Goal: Task Accomplishment & Management: Use online tool/utility

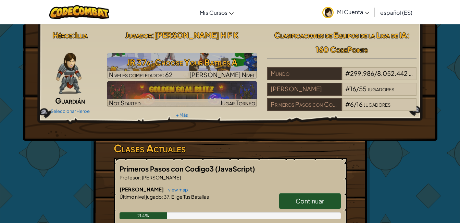
click at [318, 203] on span "Continuar" at bounding box center [310, 201] width 28 height 8
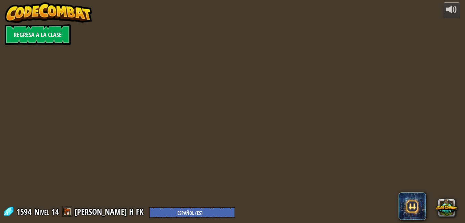
select select "es-ES"
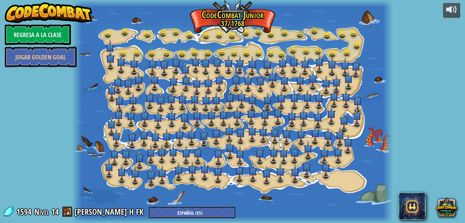
select select "es-ES"
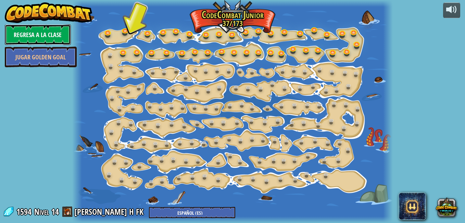
click at [50, 30] on link "Regresa a la clase" at bounding box center [38, 34] width 66 height 21
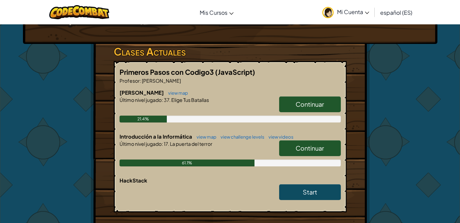
scroll to position [100, 0]
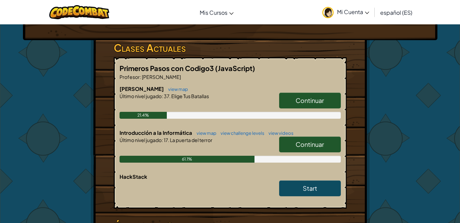
click at [320, 142] on span "Continuar" at bounding box center [310, 144] width 28 height 8
select select "es-ES"
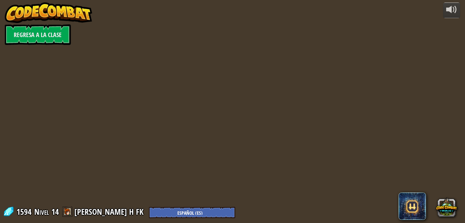
select select "es-ES"
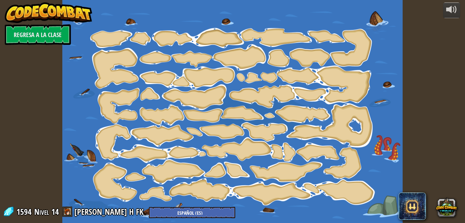
select select "es-ES"
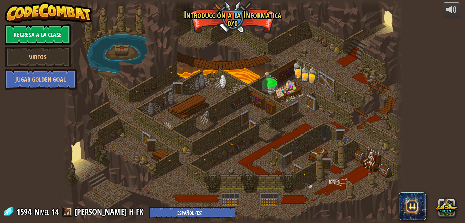
select select "es-ES"
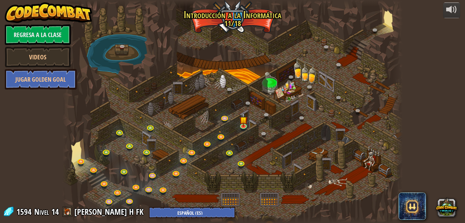
select select "es-ES"
click at [245, 126] on link at bounding box center [245, 126] width 14 height 14
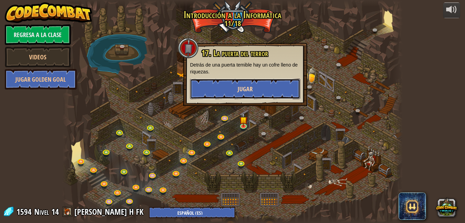
click at [257, 84] on button "Jugar" at bounding box center [245, 88] width 110 height 21
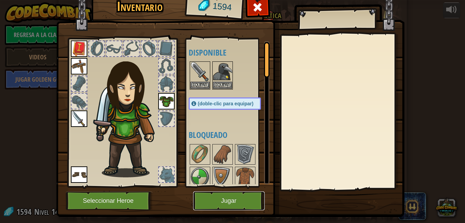
click at [235, 198] on button "Jugar" at bounding box center [229, 200] width 72 height 19
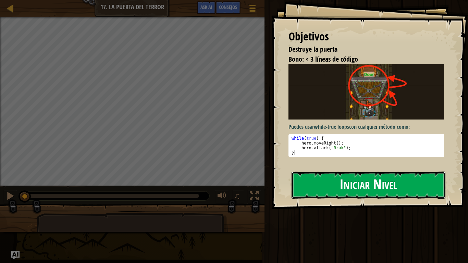
click at [409, 198] on button "Iniciar Nivel" at bounding box center [369, 185] width 154 height 27
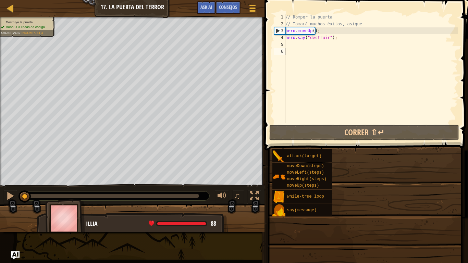
click at [407, 189] on div "attack(target) moveDown(steps) moveLeft(steps) moveRight(steps) moveUp(steps) w…" at bounding box center [367, 183] width 191 height 68
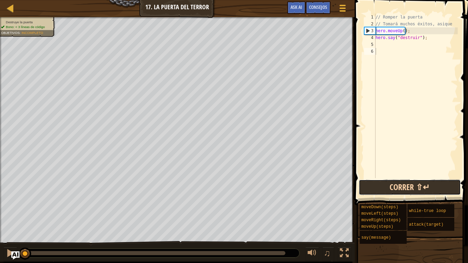
click at [423, 192] on button "Correr ⇧↵" at bounding box center [410, 188] width 102 height 16
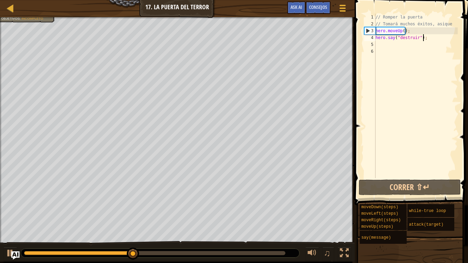
click at [422, 37] on div "// Romper la puerta // Tomará muchos éxitos, asique hero . moveUp ( ) ; hero . …" at bounding box center [416, 103] width 84 height 178
type textarea "h"
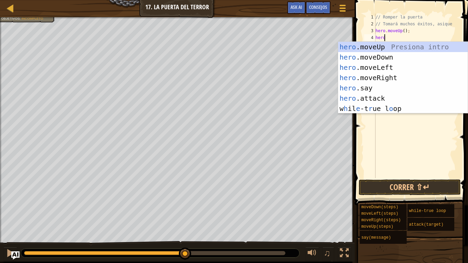
scroll to position [3, 0]
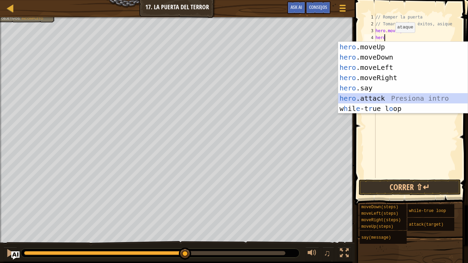
click at [363, 99] on div "hero .moveUp Presiona intro hero .moveDown Presiona intro hero .moveLeft Presio…" at bounding box center [403, 88] width 130 height 93
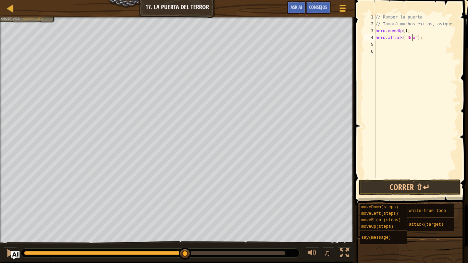
type textarea "hero.attack("Door");"
click at [427, 38] on div "// Romper la puerta // Tomará muchos éxitos, asique hero . moveUp ( ) ; hero . …" at bounding box center [416, 103] width 84 height 178
click at [420, 186] on button "Correr ⇧↵" at bounding box center [410, 188] width 102 height 16
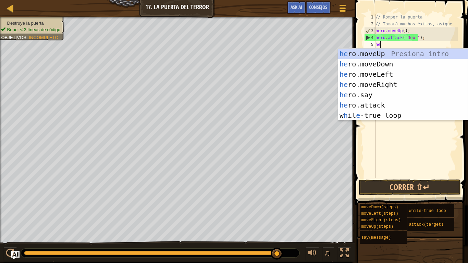
scroll to position [3, 0]
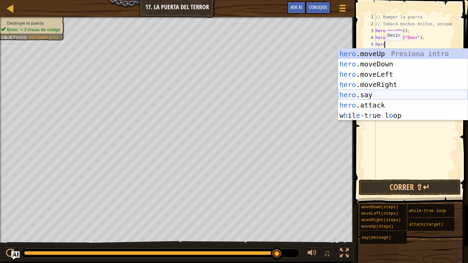
click at [374, 96] on div "hero .moveUp Presiona intro hero .moveDown Presiona intro hero .moveLeft Presio…" at bounding box center [403, 95] width 130 height 93
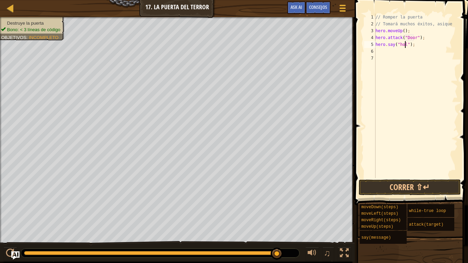
scroll to position [3, 2]
type textarea "hero.say("hola");"
click at [438, 184] on button "Correr ⇧↵" at bounding box center [410, 188] width 102 height 16
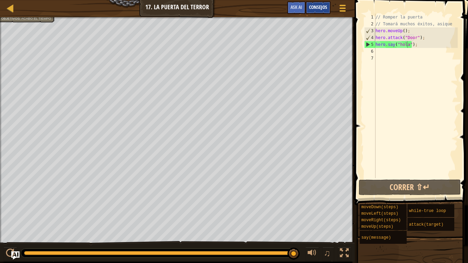
click at [321, 6] on span "Consejos" at bounding box center [318, 7] width 18 height 7
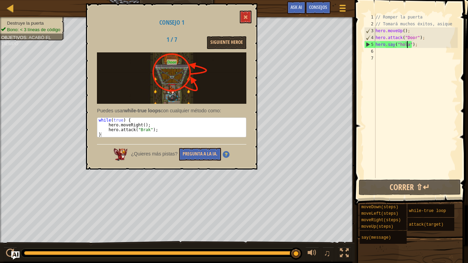
click at [429, 114] on div "// Romper la puerta // Tomará muchos éxitos, asique hero . moveUp ( ) ; hero . …" at bounding box center [416, 103] width 84 height 178
click at [417, 45] on div "// Romper la puerta // Tomará muchos éxitos, asique hero . moveUp ( ) ; hero . …" at bounding box center [416, 103] width 84 height 178
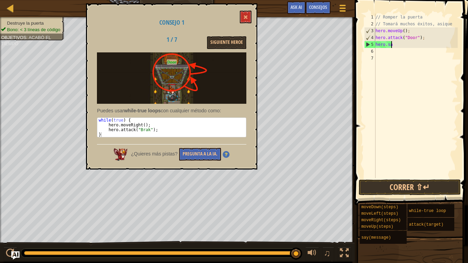
type textarea "h"
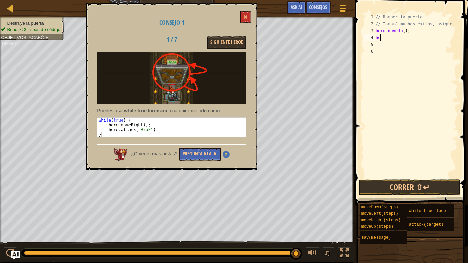
type textarea "h"
type textarea "w"
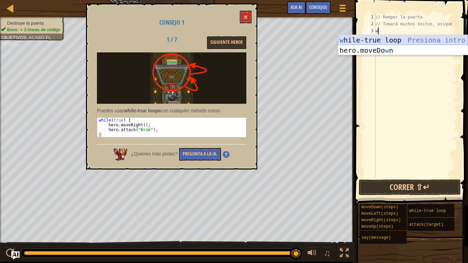
click at [379, 37] on div "w hile-true loop Presiona intro hero.moveDo w n Presiona intro" at bounding box center [403, 55] width 130 height 41
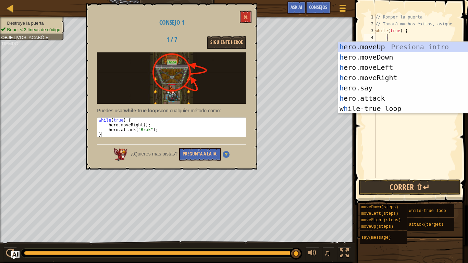
scroll to position [3, 1]
type textarea "hero"
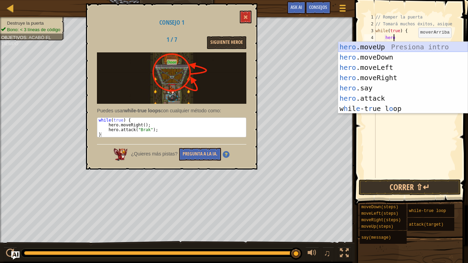
click at [380, 47] on div "hero .moveUp Presiona intro hero .moveDown Presiona intro hero .moveLeft Presio…" at bounding box center [403, 88] width 130 height 93
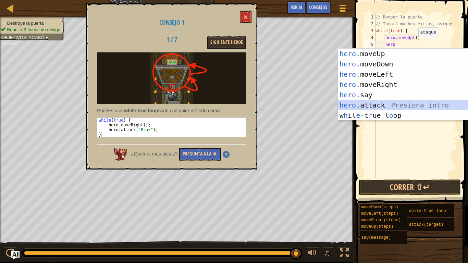
click at [378, 105] on div "hero .moveUp Presiona intro hero .moveDown Presiona intro hero .moveLeft Presio…" at bounding box center [403, 95] width 130 height 93
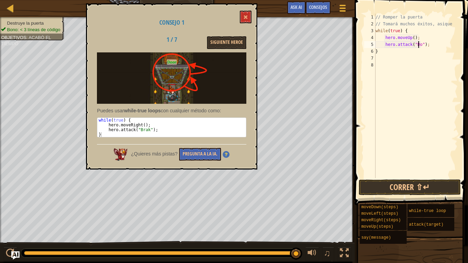
scroll to position [3, 4]
click at [430, 188] on button "Correr ⇧↵" at bounding box center [410, 188] width 102 height 16
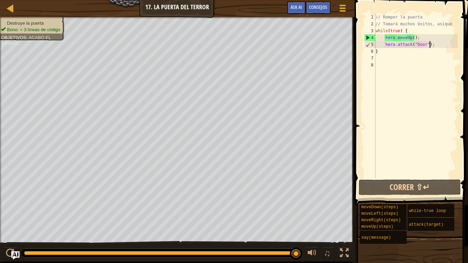
click at [433, 45] on div "// Romper la puerta // Tomará muchos éxitos, asique while ( true ) { hero . mov…" at bounding box center [416, 103] width 84 height 178
type textarea "hero.attack("Door")"
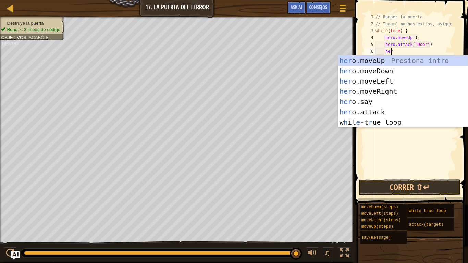
scroll to position [3, 1]
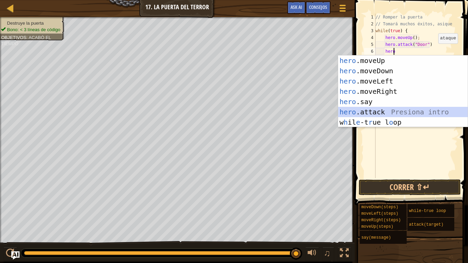
click at [367, 110] on div "hero .moveUp Presiona intro hero .moveDown Presiona intro hero .moveLeft Presio…" at bounding box center [403, 102] width 130 height 93
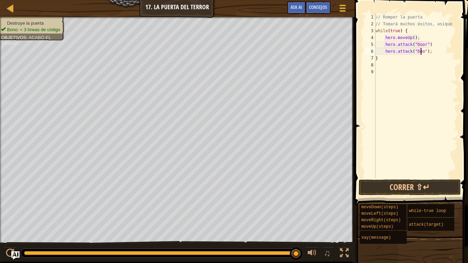
scroll to position [3, 4]
click at [417, 186] on button "Correr ⇧↵" at bounding box center [410, 188] width 102 height 16
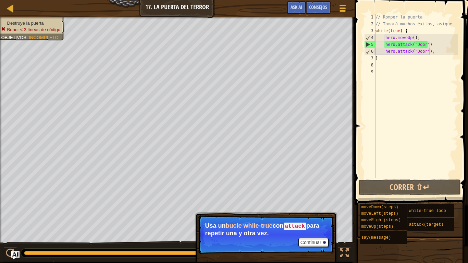
click at [431, 52] on div "// Romper la puerta // Tomará muchos éxitos, asique while ( true ) { hero . mov…" at bounding box center [416, 103] width 84 height 178
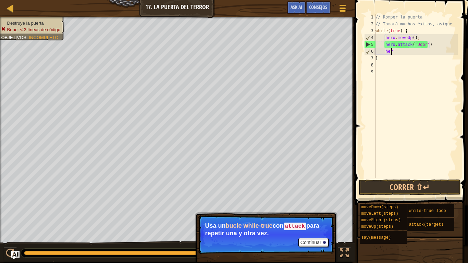
type textarea "h"
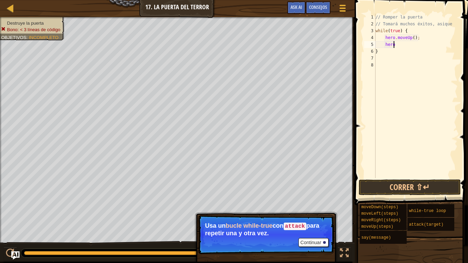
type textarea "h"
type textarea "w"
click at [380, 31] on div "// Romper la puerta // Tomará muchos éxitos, asique }" at bounding box center [416, 103] width 84 height 178
type textarea "}"
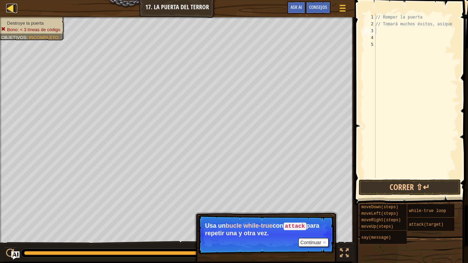
click at [11, 8] on div at bounding box center [10, 8] width 9 height 9
select select "es-ES"
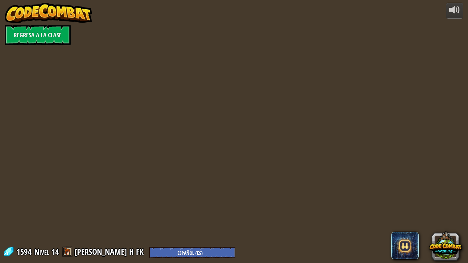
select select "es-ES"
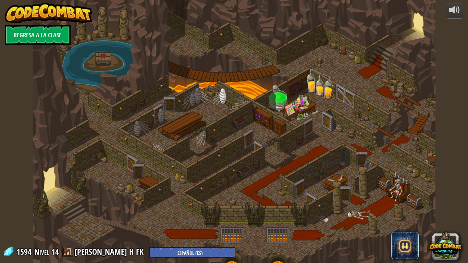
select select "es-ES"
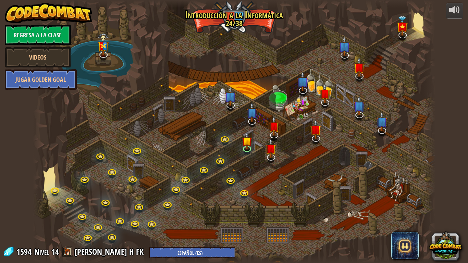
select select "es-ES"
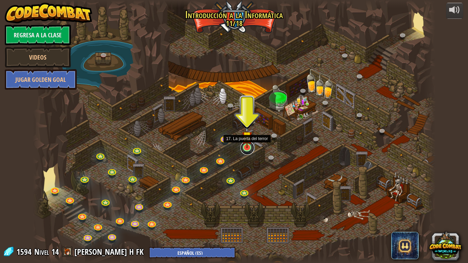
click at [244, 150] on link at bounding box center [248, 148] width 14 height 14
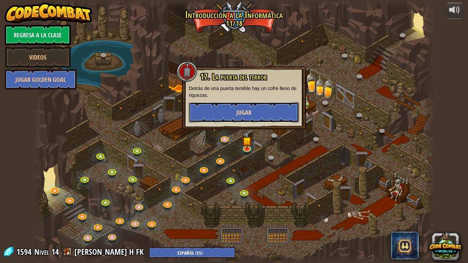
click at [264, 117] on button "Jugar" at bounding box center [244, 112] width 110 height 21
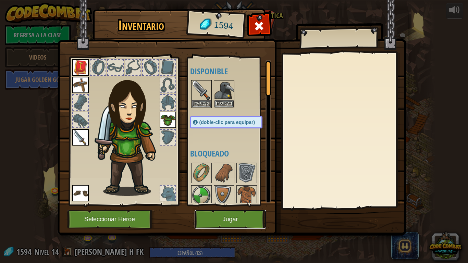
click at [244, 222] on button "Jugar" at bounding box center [231, 219] width 72 height 19
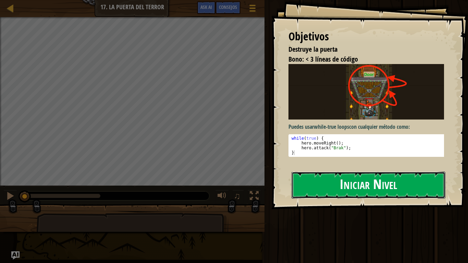
click at [363, 190] on button "Iniciar Nivel" at bounding box center [369, 185] width 154 height 27
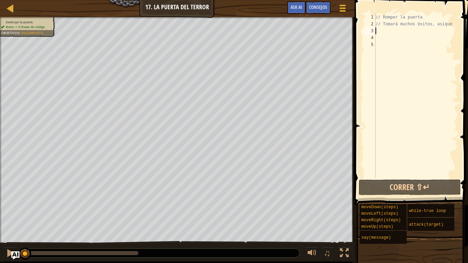
click at [377, 33] on div "// Romper la puerta // Tomará muchos éxitos, asique" at bounding box center [416, 103] width 84 height 178
type textarea "w"
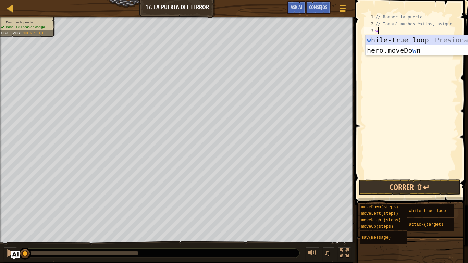
click at [406, 41] on div "w hile-true loop Presiona intro hero.moveDo w n Presiona intro" at bounding box center [431, 55] width 130 height 41
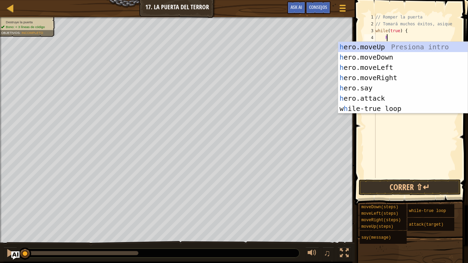
scroll to position [3, 1]
type textarea "her"
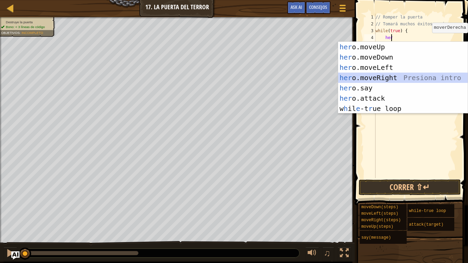
click at [375, 77] on div "her o.moveUp Presiona intro her o.moveDown Presiona intro her o.moveLeft Presio…" at bounding box center [403, 88] width 130 height 93
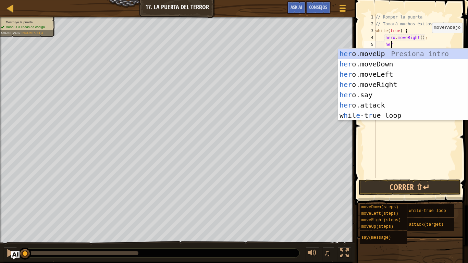
scroll to position [3, 1]
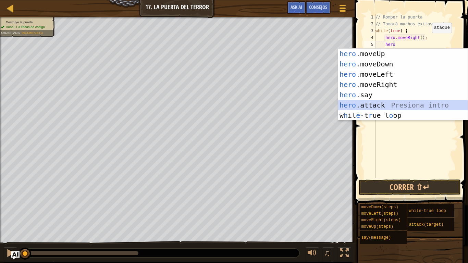
click at [372, 102] on div "hero .moveUp Presiona intro hero .moveDown Presiona intro hero .moveLeft Presio…" at bounding box center [403, 95] width 130 height 93
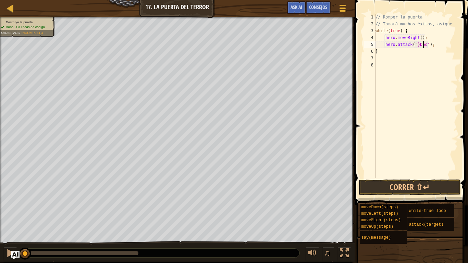
scroll to position [3, 4]
click at [414, 186] on button "Correr ⇧↵" at bounding box center [410, 188] width 102 height 16
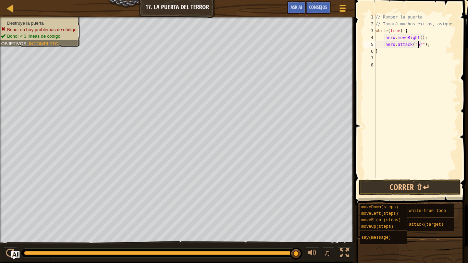
scroll to position [3, 3]
click at [323, 4] on span "Consejos" at bounding box center [318, 7] width 18 height 7
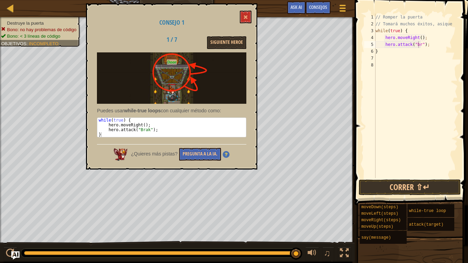
drag, startPoint x: 458, startPoint y: 74, endPoint x: 428, endPoint y: 57, distance: 34.7
click at [428, 57] on div "hero.attack("br"); 1 2 3 4 5 6 7 8 // Romper la puerta // Tomará muchos éxitos,…" at bounding box center [410, 115] width 115 height 225
click at [424, 183] on button "Correr ⇧↵" at bounding box center [410, 188] width 102 height 16
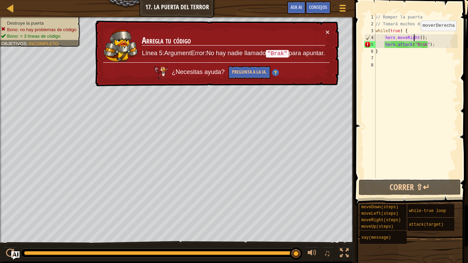
click at [415, 38] on div "// Romper la puerta // Tomará muchos éxitos, asique while ( true ) { hero . mov…" at bounding box center [416, 103] width 84 height 178
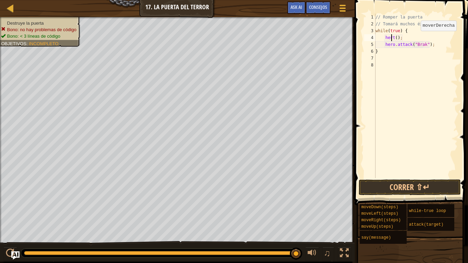
scroll to position [3, 1]
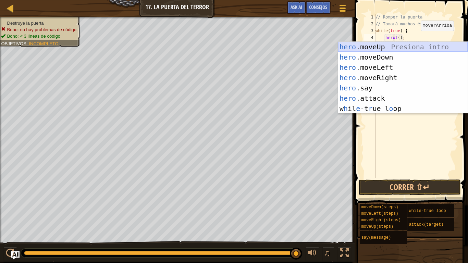
click at [376, 44] on div "hero .moveUp Presiona intro hero .moveDown Presiona intro hero .moveLeft Presio…" at bounding box center [403, 88] width 130 height 93
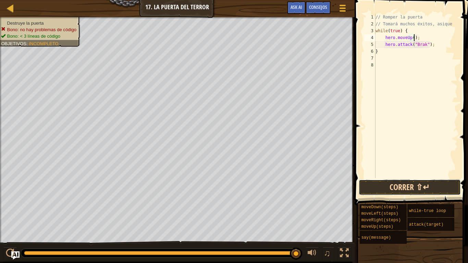
click at [414, 189] on button "Correr ⇧↵" at bounding box center [410, 188] width 102 height 16
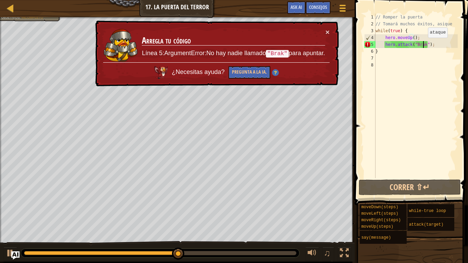
click at [422, 45] on div "// Romper la puerta // Tomará muchos éxitos, asique while ( true ) { hero . mov…" at bounding box center [416, 103] width 84 height 178
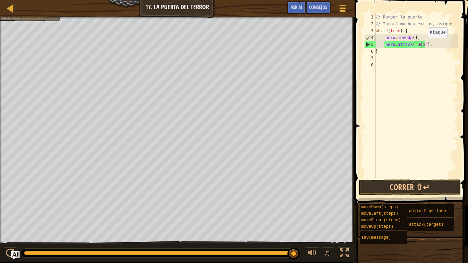
scroll to position [3, 4]
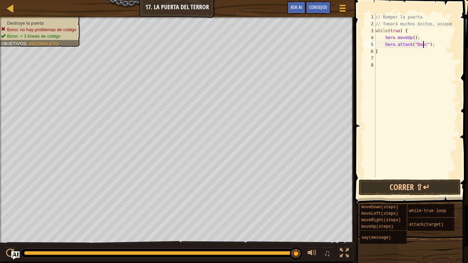
click at [418, 39] on div "// Romper la puerta // Tomará muchos éxitos, asique while ( true ) { hero . mov…" at bounding box center [416, 103] width 84 height 178
type textarea "hero.moveUp();"
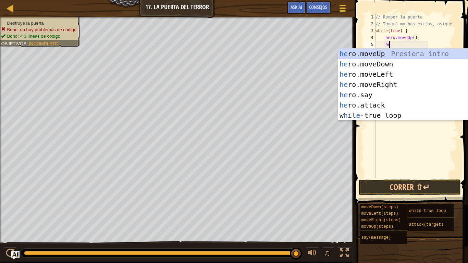
type textarea "hero"
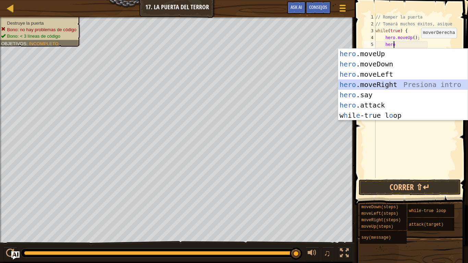
click at [390, 84] on div "hero .moveUp Presiona intro hero .moveDown Presiona intro hero .moveLeft Presio…" at bounding box center [403, 95] width 130 height 93
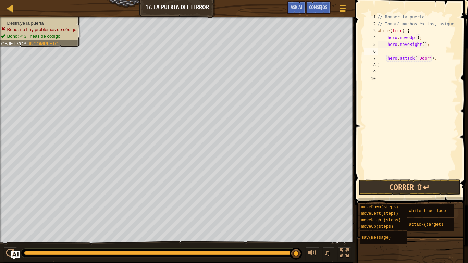
scroll to position [3, 0]
click at [410, 192] on button "Correr ⇧↵" at bounding box center [410, 188] width 102 height 16
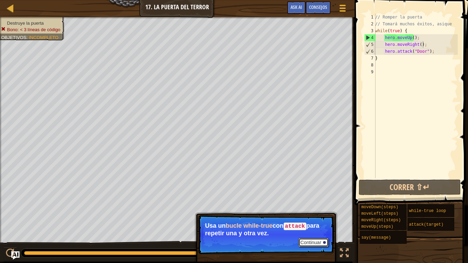
click at [315, 222] on button "Continuar" at bounding box center [313, 242] width 30 height 9
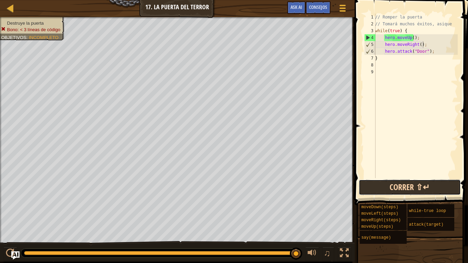
click at [426, 189] on button "Correr ⇧↵" at bounding box center [410, 188] width 102 height 16
click at [435, 53] on div "// Romper la puerta // Tomará muchos éxitos, asique while ( true ) { hero . mov…" at bounding box center [416, 103] width 84 height 178
type textarea "h"
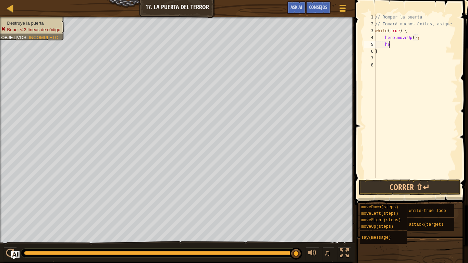
type textarea "h"
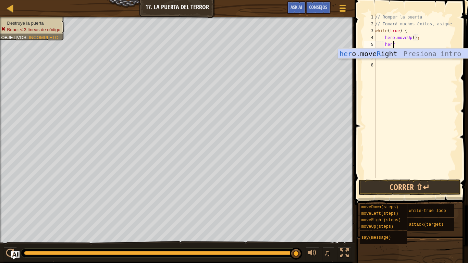
scroll to position [3, 1]
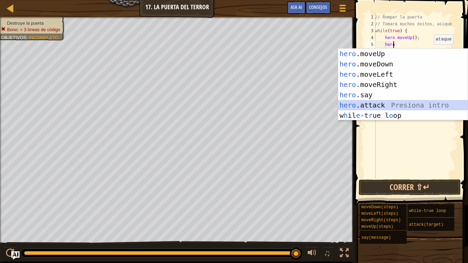
click at [381, 103] on div "hero .moveUp Presiona intro hero .moveDown Presiona intro hero .moveLeft Presio…" at bounding box center [403, 95] width 130 height 93
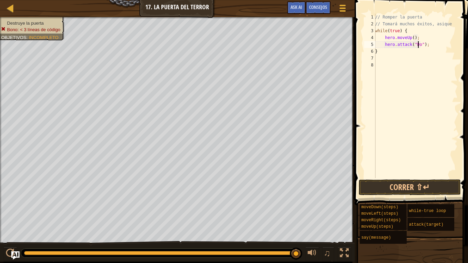
scroll to position [3, 4]
click at [410, 184] on button "Correr ⇧↵" at bounding box center [410, 188] width 102 height 16
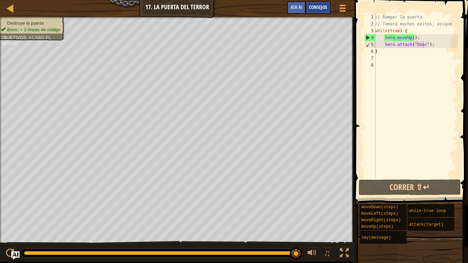
click at [315, 3] on div "Consejos" at bounding box center [318, 7] width 25 height 13
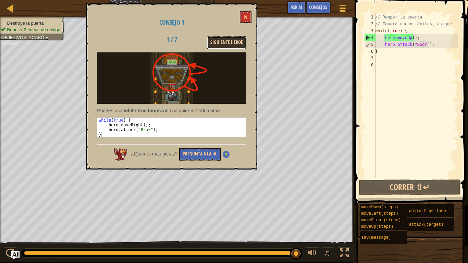
click at [220, 40] on button "Siguiente Heroe" at bounding box center [226, 42] width 39 height 13
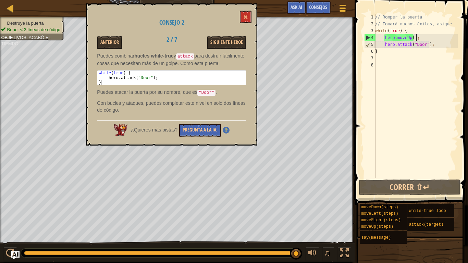
click at [416, 39] on div "// Romper la puerta // Tomará muchos éxitos, asique while ( true ) { hero . mov…" at bounding box center [416, 103] width 84 height 178
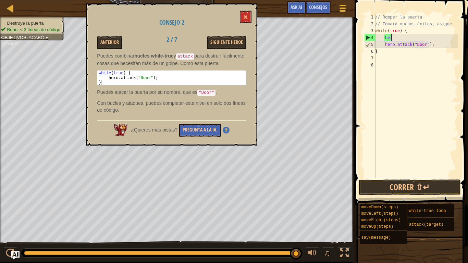
type textarea "h"
type textarea "while(true) {"
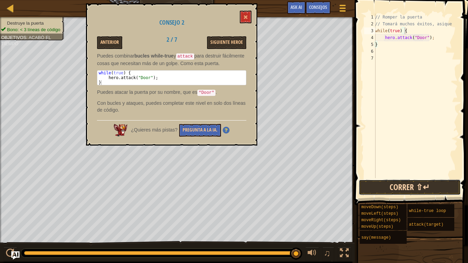
click at [433, 186] on button "Correr ⇧↵" at bounding box center [410, 188] width 102 height 16
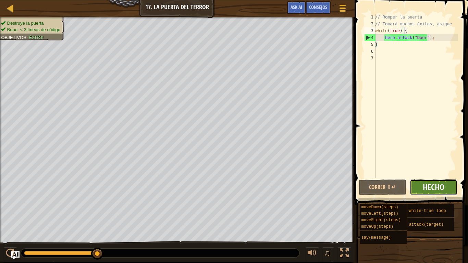
click at [433, 187] on span "Hecho" at bounding box center [434, 187] width 22 height 11
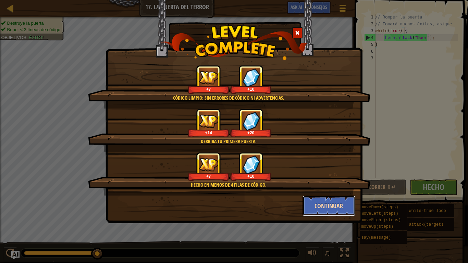
click at [329, 209] on button "Continuar" at bounding box center [329, 206] width 53 height 21
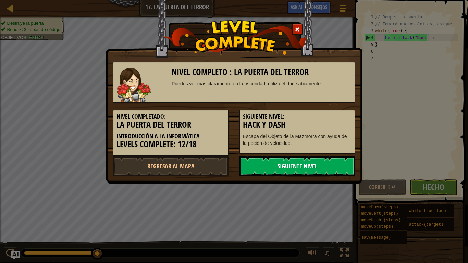
click at [311, 163] on link "Siguiente nivel" at bounding box center [297, 166] width 116 height 21
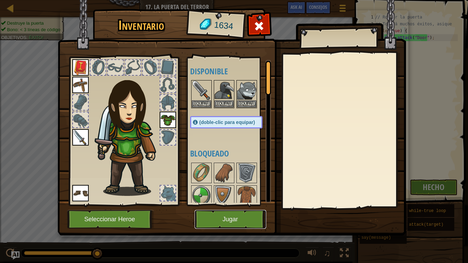
click at [236, 216] on button "Jugar" at bounding box center [231, 219] width 72 height 19
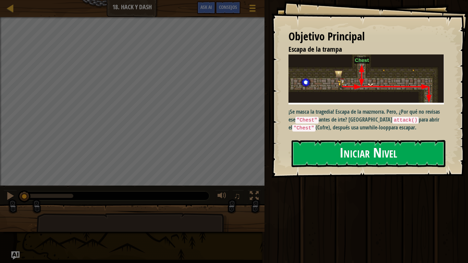
drag, startPoint x: 401, startPoint y: 168, endPoint x: 387, endPoint y: 155, distance: 19.4
click at [387, 155] on div "Objetivo Principal Escapa de la trampa ¡Se masca la tragedia! Escapa de la mazm…" at bounding box center [369, 89] width 197 height 178
click at [387, 155] on button "Iniciar Nivel" at bounding box center [369, 153] width 154 height 27
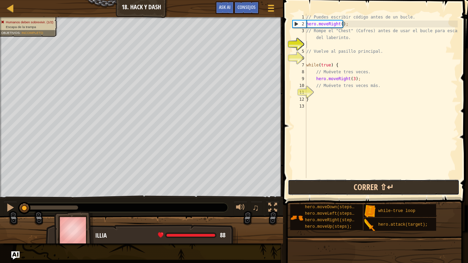
click at [365, 193] on button "Correr ⇧↵" at bounding box center [374, 188] width 172 height 16
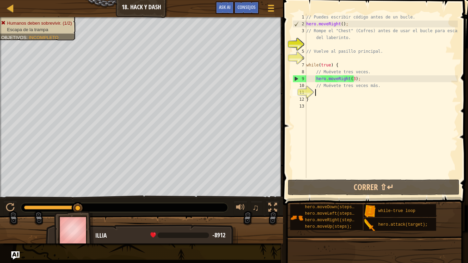
click at [317, 92] on div "// Puedes escribir código antes de un bucle. hero . moveRight ( ) ; // Rompe el…" at bounding box center [381, 103] width 153 height 178
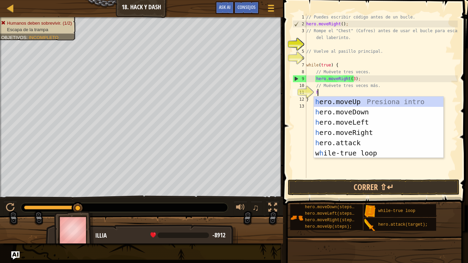
scroll to position [3, 1]
type textarea "her"
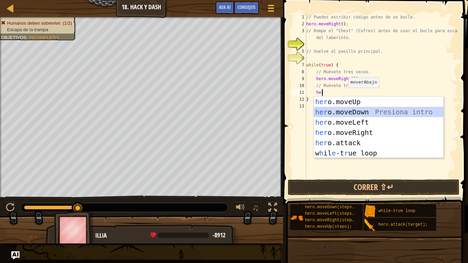
click at [359, 115] on div "her o.moveUp Presiona intro her o.moveDown Presiona intro her o.moveLeft Presio…" at bounding box center [379, 138] width 130 height 82
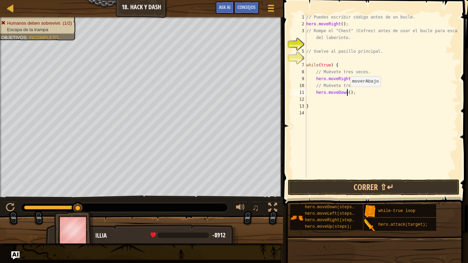
click at [347, 94] on div "// Puedes escribir código antes de un bucle. hero . moveRight ( ) ; // Rompe el…" at bounding box center [381, 103] width 153 height 178
click at [393, 189] on button "Correr ⇧↵" at bounding box center [374, 188] width 172 height 16
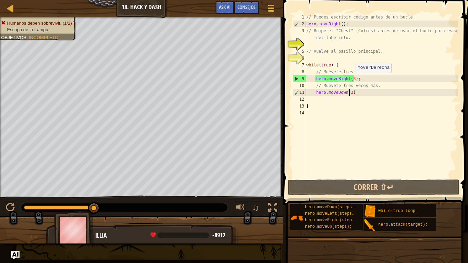
click at [352, 80] on div "// Puedes escribir código antes de un bucle. hero . moveRight ( ) ; // Rompe el…" at bounding box center [381, 103] width 153 height 178
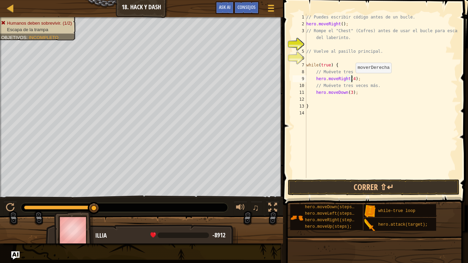
scroll to position [3, 4]
click at [376, 183] on button "Correr ⇧↵" at bounding box center [374, 188] width 172 height 16
click at [348, 91] on div "// Puedes escribir código antes de un bucle. hero . moveRight ( ) ; // Rompe el…" at bounding box center [381, 103] width 153 height 178
type textarea "hero.moveDown(3);"
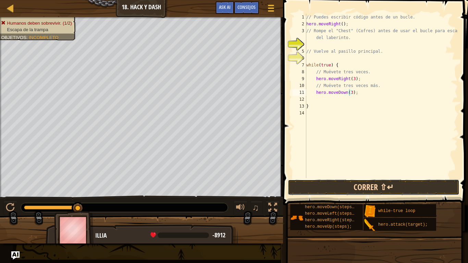
click at [372, 187] on button "Correr ⇧↵" at bounding box center [374, 188] width 172 height 16
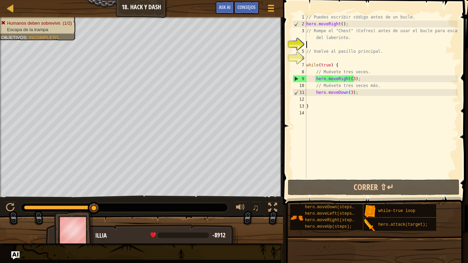
click at [309, 46] on div "// Puedes escribir código antes de un bucle. hero . moveRight ( ) ; // Rompe el…" at bounding box center [381, 103] width 153 height 178
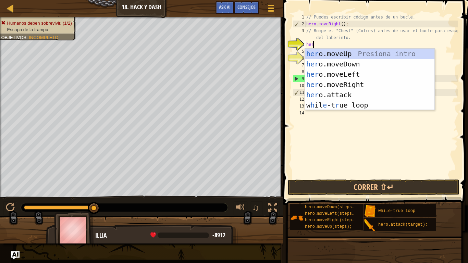
scroll to position [3, 0]
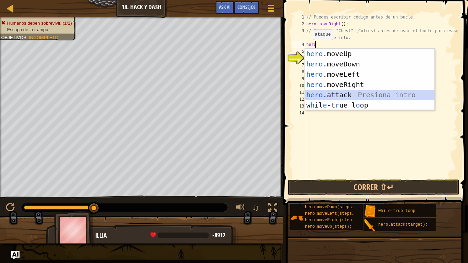
click at [339, 94] on div "hero .moveUp Presiona intro hero .moveDown Presiona intro hero .moveLeft Presio…" at bounding box center [370, 90] width 130 height 82
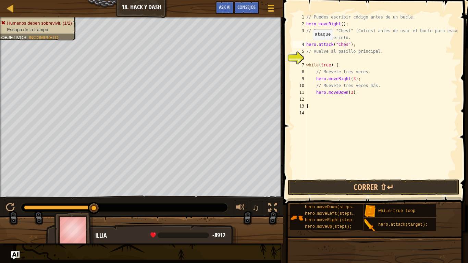
scroll to position [3, 3]
click at [355, 79] on div "// Puedes escribir código antes de un bucle. hero . moveRight ( ) ; // Rompe el…" at bounding box center [381, 103] width 153 height 178
click at [355, 45] on div "// Puedes escribir código antes de un bucle. hero . moveRight ( ) ; // Rompe el…" at bounding box center [381, 103] width 153 height 178
click at [350, 25] on div "// Puedes escribir código antes de un bucle. hero . moveRight ( ) ; // Rompe el…" at bounding box center [381, 103] width 153 height 178
type textarea "hero.moveRight();"
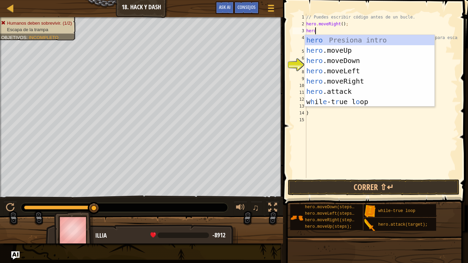
scroll to position [3, 0]
click at [347, 91] on div "hero Presiona intro hero .moveUp Presiona intro hero .moveDown Presiona intro h…" at bounding box center [370, 81] width 130 height 93
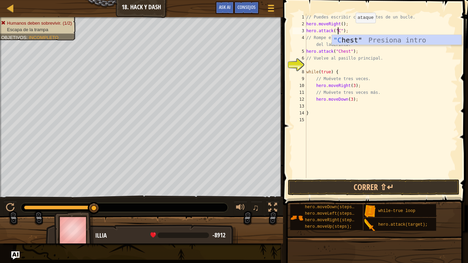
scroll to position [3, 3]
click at [352, 39] on div ""Che st" Presiona intro" at bounding box center [397, 50] width 130 height 31
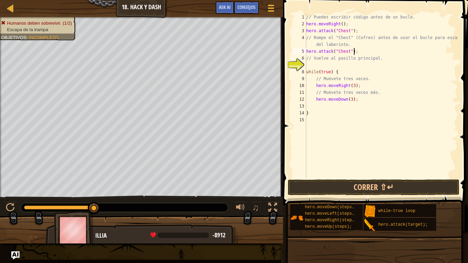
click at [356, 53] on div "// Puedes escribir código antes de un bucle. hero . moveRight ( ) ; hero . atta…" at bounding box center [381, 103] width 153 height 178
type textarea "h"
click at [314, 67] on div "// Puedes escribir código antes de un bucle. hero . moveRight ( ) ; hero . atta…" at bounding box center [381, 103] width 153 height 178
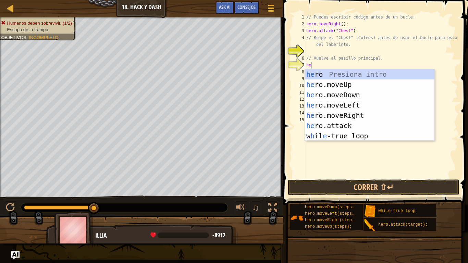
type textarea "hero"
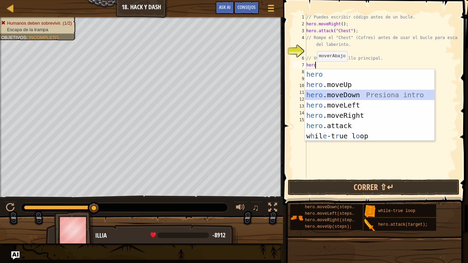
click at [338, 95] on div "hero Presiona intro hero .moveUp Presiona intro hero .moveDown Presiona intro h…" at bounding box center [370, 115] width 130 height 93
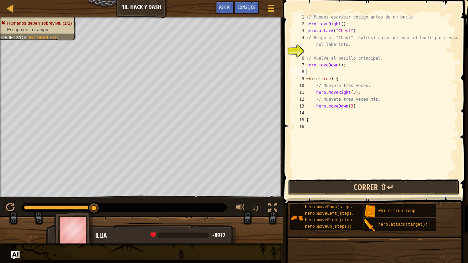
click at [373, 189] on button "Correr ⇧↵" at bounding box center [374, 188] width 172 height 16
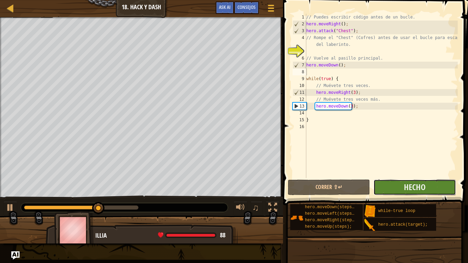
click at [403, 185] on button "Hecho" at bounding box center [414, 188] width 82 height 16
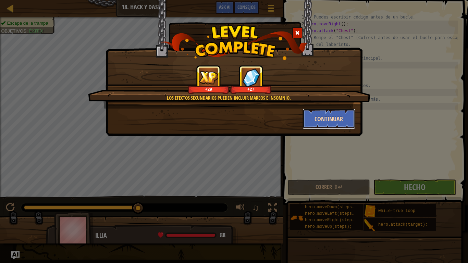
click at [335, 123] on button "Continuar" at bounding box center [329, 119] width 53 height 21
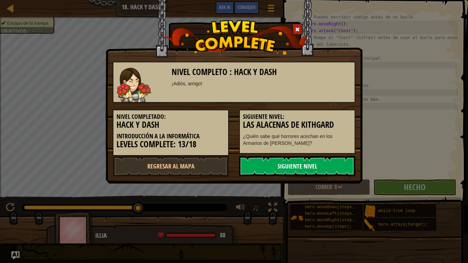
click at [319, 164] on link "Siguiente nivel" at bounding box center [297, 166] width 116 height 21
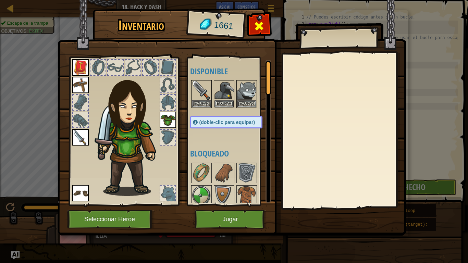
click at [263, 24] on span at bounding box center [259, 26] width 11 height 11
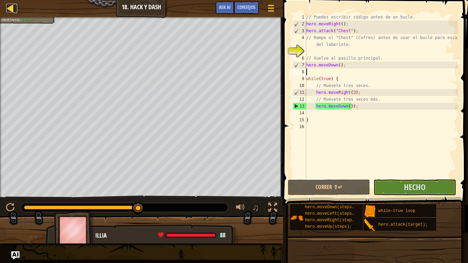
click at [13, 10] on div at bounding box center [10, 8] width 9 height 9
select select "es-ES"
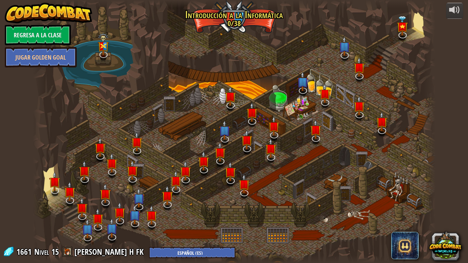
select select "es-ES"
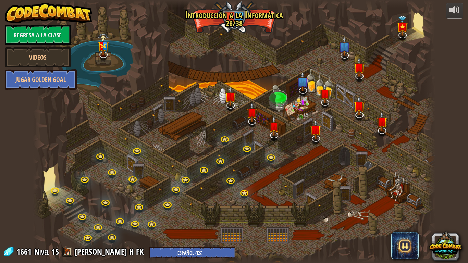
select select "es-ES"
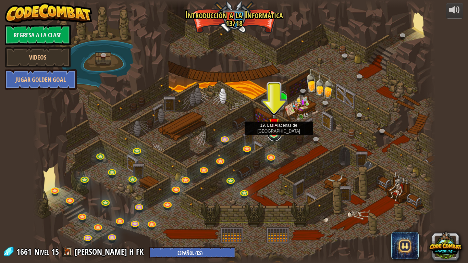
click at [272, 137] on link at bounding box center [275, 134] width 14 height 14
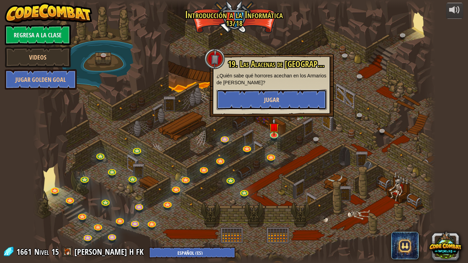
click at [272, 100] on span "Jugar" at bounding box center [271, 100] width 15 height 9
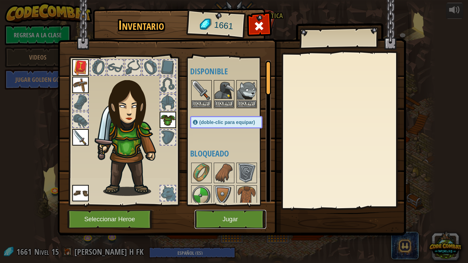
click at [238, 220] on button "Jugar" at bounding box center [231, 219] width 72 height 19
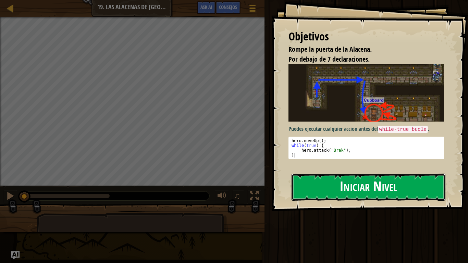
click at [362, 191] on button "Iniciar Nivel" at bounding box center [369, 187] width 154 height 27
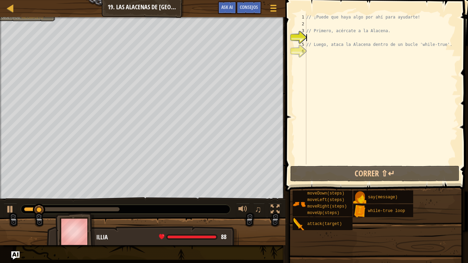
click at [320, 22] on div "// ¡Puede que haya algo por ahí para ayudarte! // Primero, acércate a la Alacen…" at bounding box center [381, 96] width 153 height 164
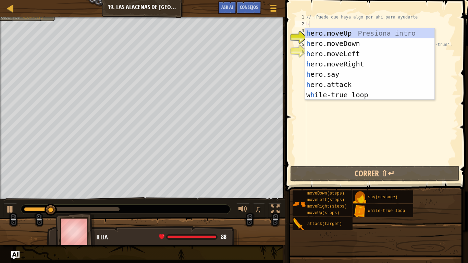
scroll to position [3, 0]
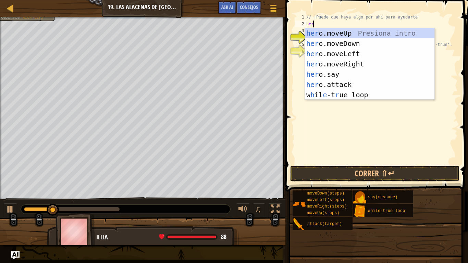
type textarea "hero"
click at [339, 33] on div "hero .moveUp Presiona intro hero .moveDown Presiona intro hero .moveLeft Presio…" at bounding box center [370, 74] width 130 height 93
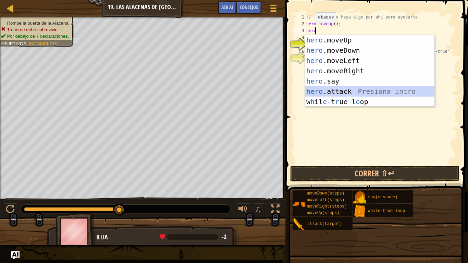
click at [346, 91] on div "hero .moveUp Presiona intro hero .moveDown Presiona intro hero .moveLeft Presio…" at bounding box center [370, 81] width 130 height 93
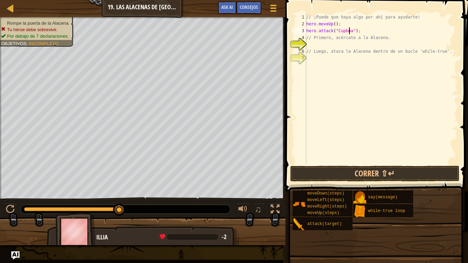
scroll to position [3, 4]
click at [380, 168] on button "Correr ⇧↵" at bounding box center [374, 174] width 169 height 16
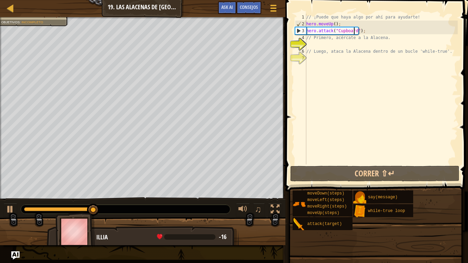
click at [365, 29] on div "// ¡Puede que haya algo por ahí para ayudarte! hero . moveUp ( ) ; hero . attac…" at bounding box center [381, 96] width 153 height 164
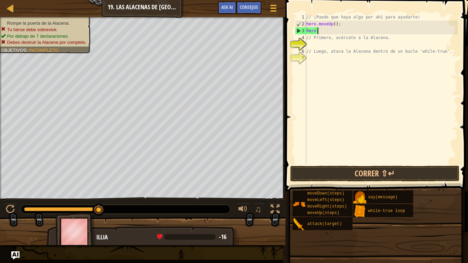
scroll to position [3, 0]
type textarea "h"
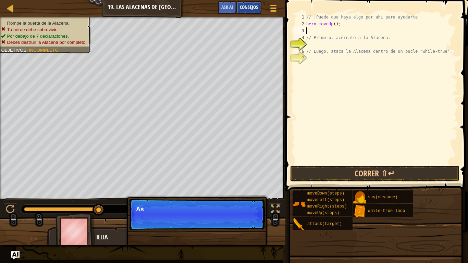
click at [253, 7] on span "Consejos" at bounding box center [249, 7] width 18 height 7
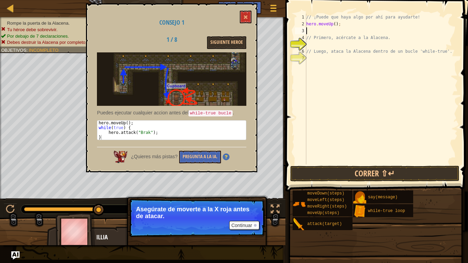
type textarea "w"
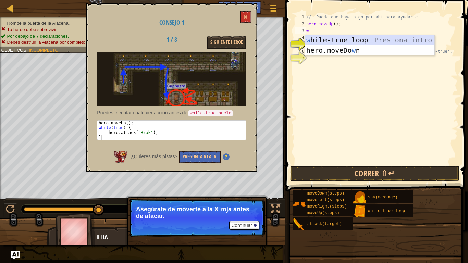
click at [318, 39] on div "w hile-true loop Presiona intro hero.moveDo w n Presiona intro" at bounding box center [370, 55] width 130 height 41
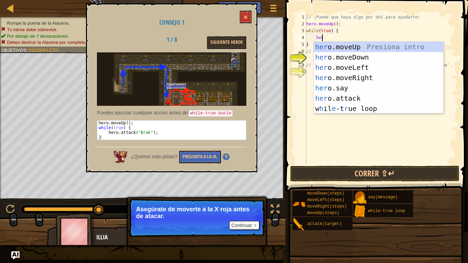
scroll to position [3, 1]
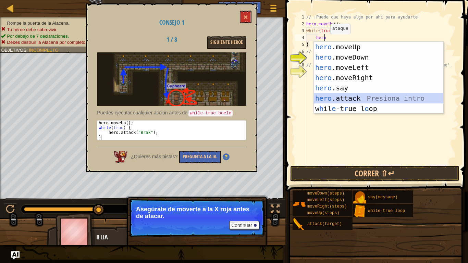
click at [348, 99] on div "hero .moveUp Presiona intro hero .moveDown Presiona intro hero .moveLeft Presio…" at bounding box center [379, 88] width 130 height 93
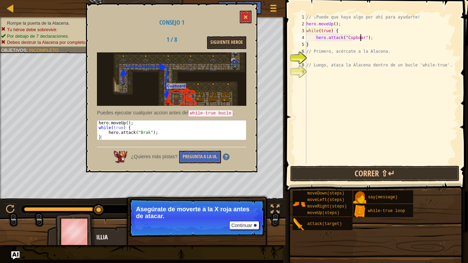
scroll to position [3, 4]
type textarea "hero.attack("Cupboard");"
click at [223, 42] on button "Siguiente Heroe" at bounding box center [226, 42] width 39 height 13
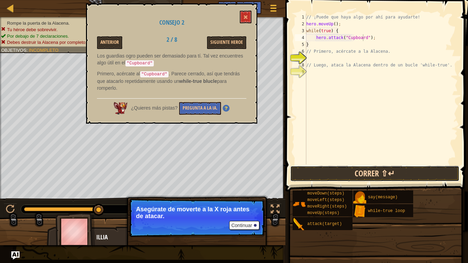
click at [373, 173] on button "Correr ⇧↵" at bounding box center [374, 174] width 169 height 16
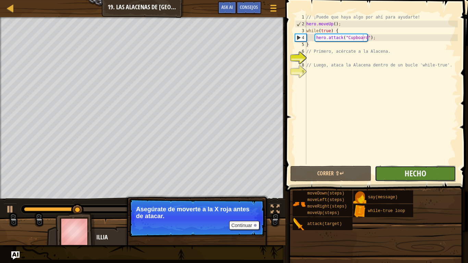
click at [424, 170] on span "Hecho" at bounding box center [416, 173] width 22 height 11
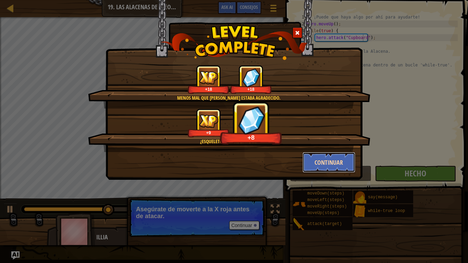
click at [335, 166] on button "Continuar" at bounding box center [329, 162] width 53 height 21
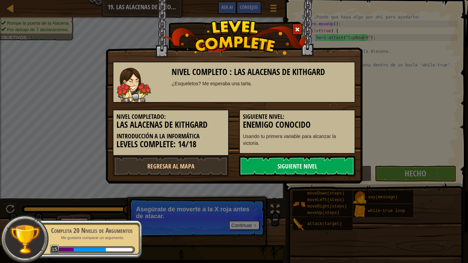
click at [342, 162] on link "Siguiente nivel" at bounding box center [297, 166] width 116 height 21
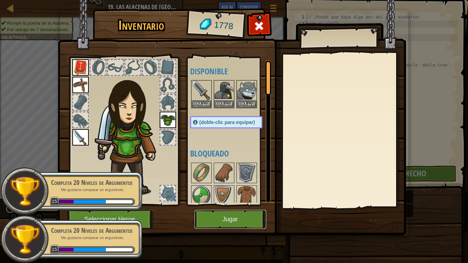
click at [239, 215] on button "Jugar" at bounding box center [231, 219] width 72 height 19
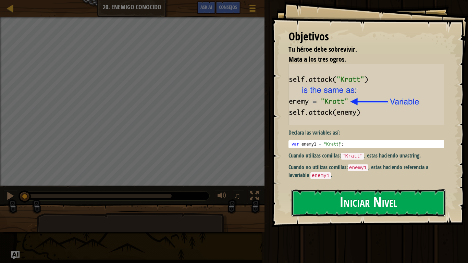
click at [356, 206] on button "Iniciar Nivel" at bounding box center [369, 202] width 154 height 27
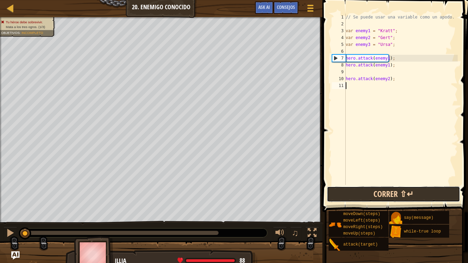
click at [389, 197] on button "Correr ⇧↵" at bounding box center [393, 194] width 133 height 16
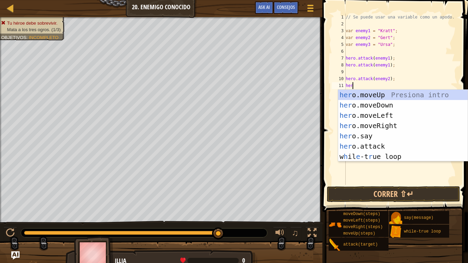
scroll to position [3, 0]
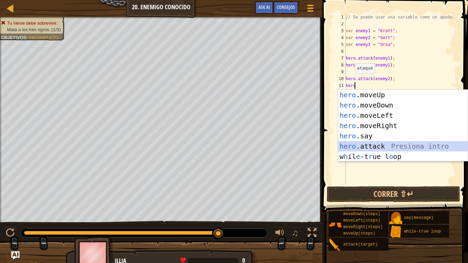
click at [375, 146] on div "hero .moveUp Presiona intro hero .moveDown Presiona intro hero .moveLeft Presio…" at bounding box center [403, 136] width 130 height 93
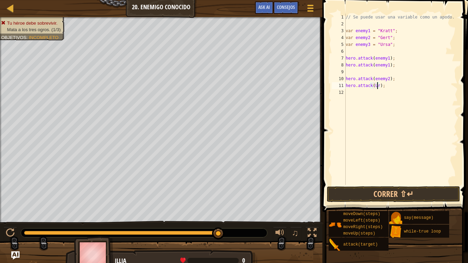
scroll to position [3, 3]
click at [387, 78] on div "// Se puede usar una variable como un apodo. var enemy1 = "[PERSON_NAME]" ; var…" at bounding box center [400, 106] width 113 height 185
click at [404, 197] on button "Correr ⇧↵" at bounding box center [393, 194] width 133 height 16
click at [381, 86] on div "// Se puede usar una variable como un apodo. var enemy1 = "[PERSON_NAME]" ; var…" at bounding box center [400, 106] width 113 height 185
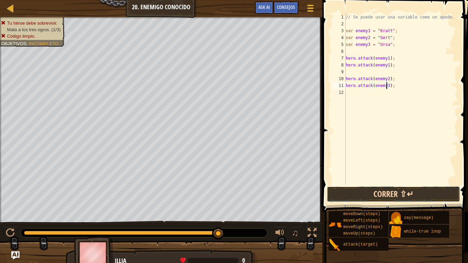
click at [419, 192] on button "Correr ⇧↵" at bounding box center [393, 194] width 133 height 16
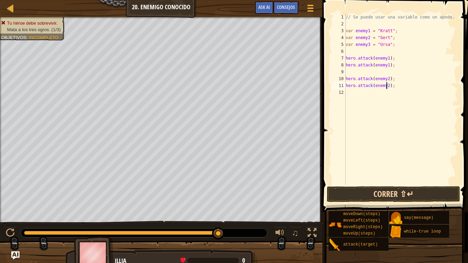
type textarea "hero.attack(enemy2);"
click at [418, 197] on button "Correr ⇧↵" at bounding box center [393, 194] width 133 height 16
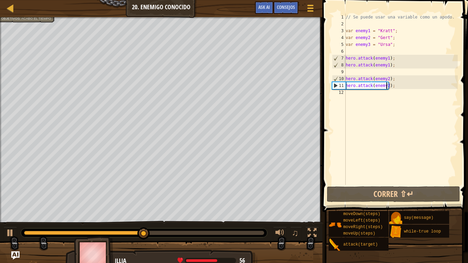
click at [396, 83] on div "// Se puede usar una variable como un apodo. var enemy1 = "[PERSON_NAME]" ; var…" at bounding box center [400, 106] width 113 height 185
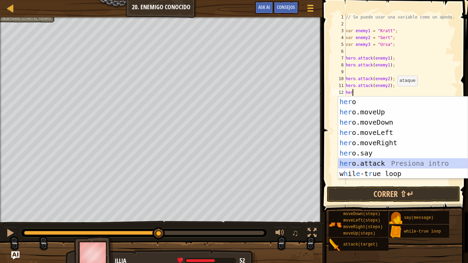
click at [375, 162] on div "her o Presiona intro her o.moveUp Presiona intro her o.moveDown Presiona intro …" at bounding box center [403, 148] width 130 height 103
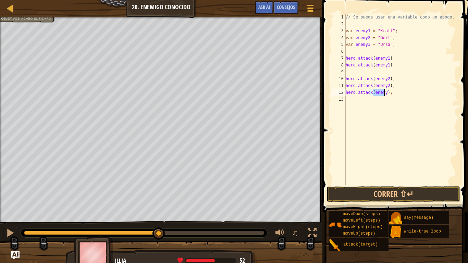
click at [384, 91] on div "// Se puede usar una variable como un apodo. var enemy1 = "[PERSON_NAME]" ; var…" at bounding box center [400, 99] width 113 height 171
type textarea "hero.attack(enemy3);"
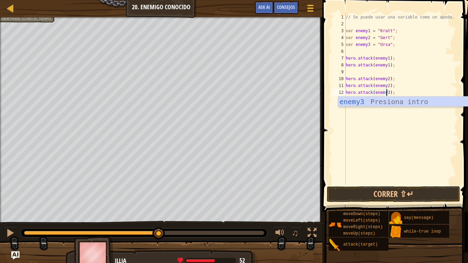
scroll to position [3, 3]
click at [392, 92] on div "// Se puede usar una variable como un apodo. var enemy1 = "[PERSON_NAME]" ; var…" at bounding box center [400, 106] width 113 height 185
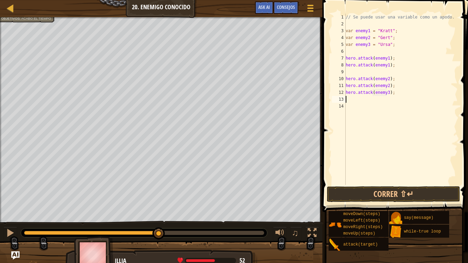
scroll to position [3, 0]
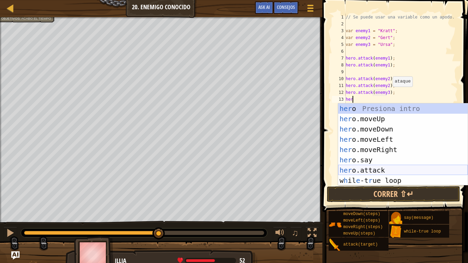
click at [391, 168] on div "her o Presiona intro her o.moveUp Presiona intro her o.moveDown Presiona intro …" at bounding box center [403, 154] width 130 height 103
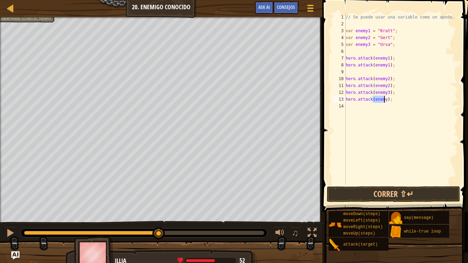
click at [384, 98] on div "// Se puede usar una variable como un apodo. var enemy1 = "[PERSON_NAME]" ; var…" at bounding box center [400, 99] width 113 height 171
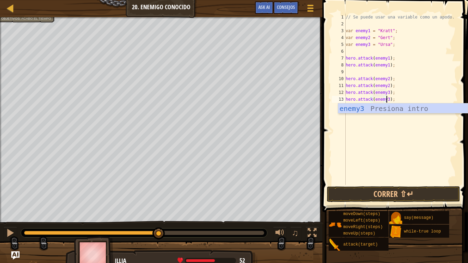
scroll to position [3, 3]
type textarea "hero.attack(enemy3);"
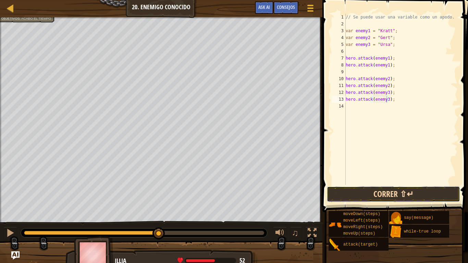
click at [411, 190] on button "Correr ⇧↵" at bounding box center [393, 194] width 133 height 16
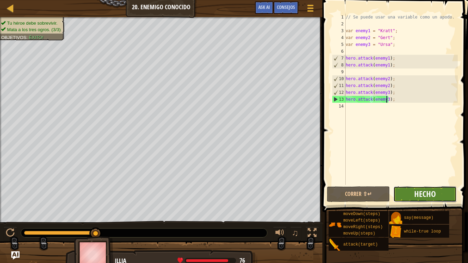
click at [420, 193] on span "Hecho" at bounding box center [425, 193] width 22 height 11
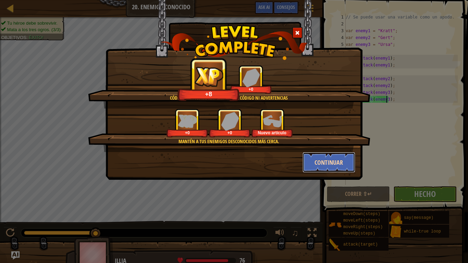
click at [328, 164] on button "Continuar" at bounding box center [329, 162] width 53 height 21
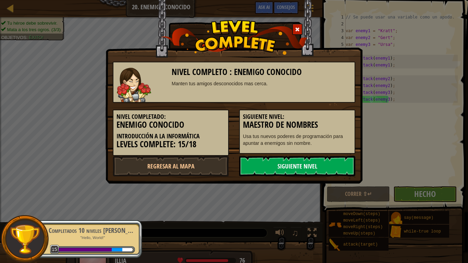
click at [310, 162] on link "Siguiente nivel" at bounding box center [297, 166] width 116 height 21
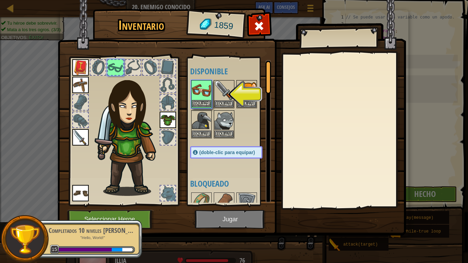
click at [202, 98] on img at bounding box center [201, 90] width 19 height 19
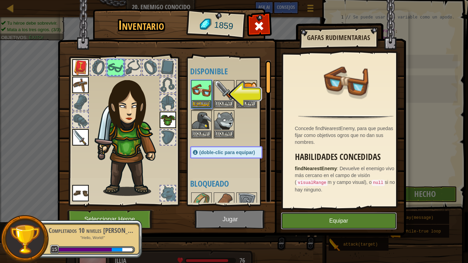
click at [337, 222] on button "Equipar" at bounding box center [339, 220] width 116 height 17
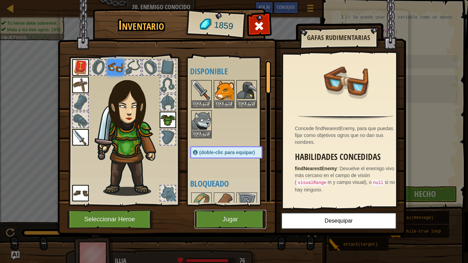
click at [225, 216] on button "Jugar" at bounding box center [231, 219] width 72 height 19
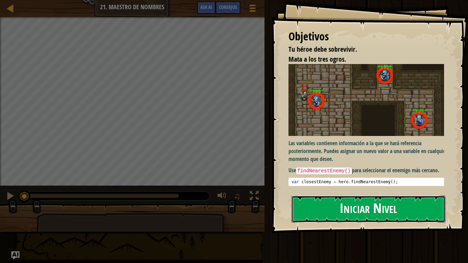
click at [378, 207] on button "Iniciar Nivel" at bounding box center [369, 209] width 154 height 27
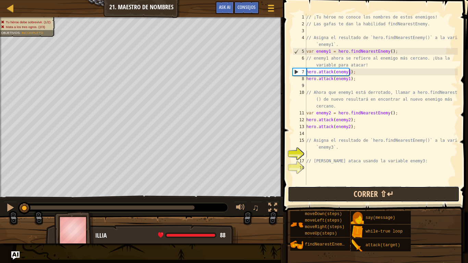
click at [392, 200] on button "Correr ⇧↵" at bounding box center [374, 194] width 172 height 16
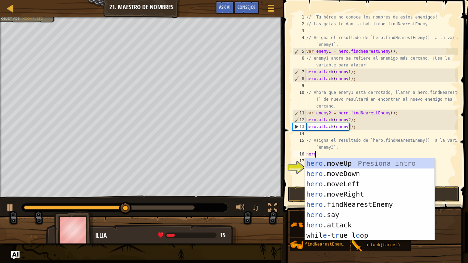
scroll to position [3, 0]
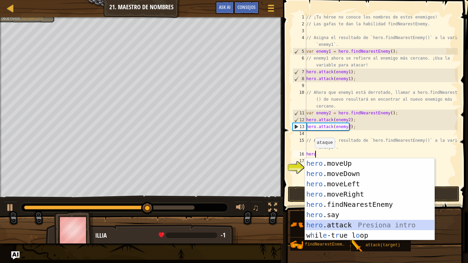
click at [351, 222] on div "hero .moveUp Presiona intro hero .moveDown Presiona intro hero .moveLeft Presio…" at bounding box center [370, 209] width 130 height 103
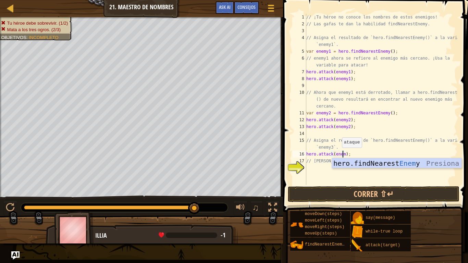
scroll to position [3, 3]
type textarea "hero.attack(enemy3);"
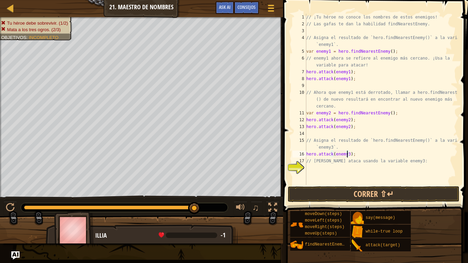
click at [353, 157] on div "// ¡Tu héroe no conoce los nombres de estos enemigos! // Las gafas te dan la ha…" at bounding box center [381, 106] width 153 height 185
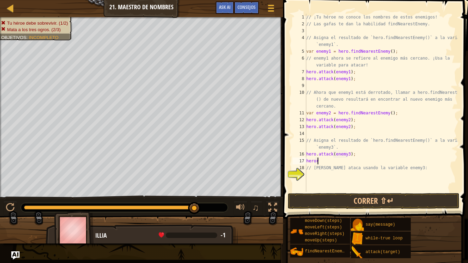
scroll to position [3, 0]
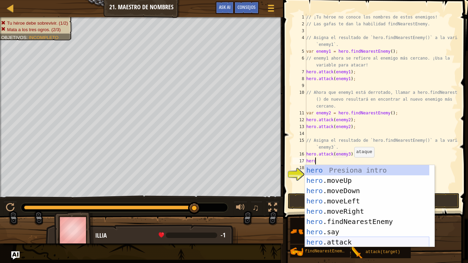
click at [341, 222] on div "hero Presiona intro hero .moveUp Presiona intro hero .moveDown Presiona intro h…" at bounding box center [367, 216] width 124 height 103
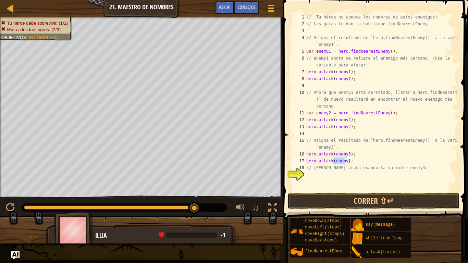
click at [345, 160] on div "// ¡Tu héroe no conoce los nombres de estos enemigos! // Las gafas te dan la ha…" at bounding box center [381, 103] width 153 height 178
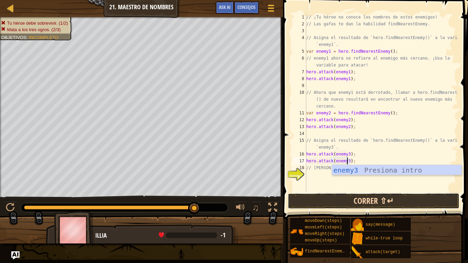
click at [388, 194] on button "Correr ⇧↵" at bounding box center [374, 201] width 172 height 16
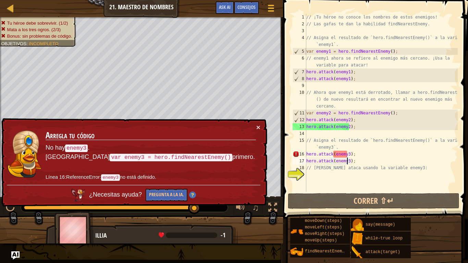
click at [352, 162] on div "// ¡Tu héroe no conoce los nombres de estos enemigos! // Las gafas te dan la ha…" at bounding box center [381, 110] width 153 height 192
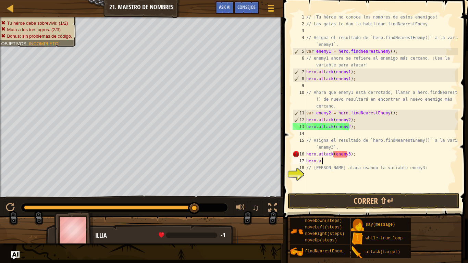
scroll to position [3, 0]
type textarea "h"
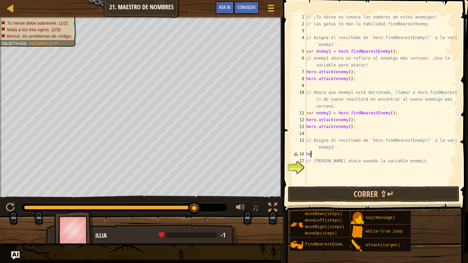
type textarea "h"
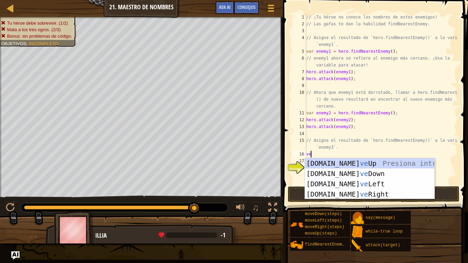
click at [317, 157] on div "// ¡Tu héroe no conoce los nombres de estos enemigos! // Las gafas te dan la ha…" at bounding box center [381, 106] width 153 height 185
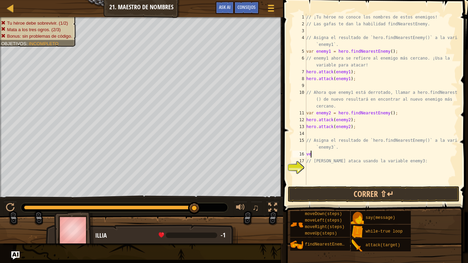
type textarea "v"
click at [241, 1] on div "Mapa Introducción a la Informática 21. Maestro de Nombres Menú del Juego Hecho …" at bounding box center [141, 8] width 283 height 17
click at [246, 5] on span "Consejos" at bounding box center [246, 7] width 18 height 7
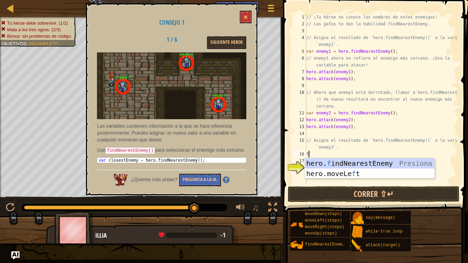
type textarea "fi"
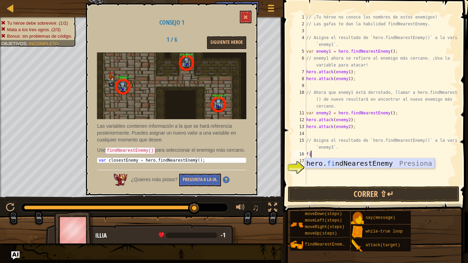
click at [328, 164] on div "hero. fi ndNearestEnemy Presiona intro" at bounding box center [370, 173] width 130 height 31
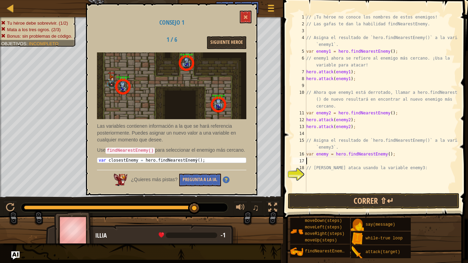
click at [327, 154] on div "// ¡Tu héroe no conoce los nombres de estos enemigos! // Las gafas te dan la ha…" at bounding box center [381, 110] width 153 height 192
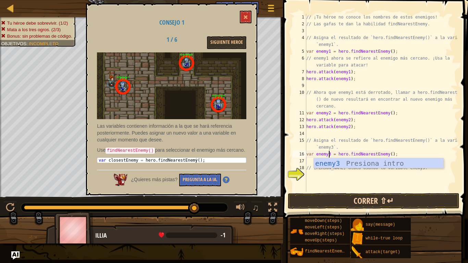
type textarea "var enemy3 = hero.findNearestEnemy();"
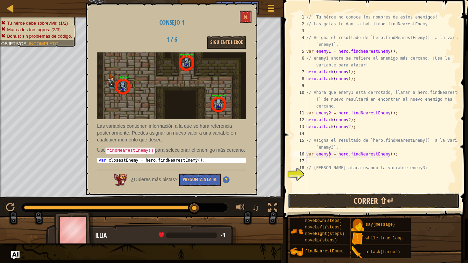
click at [356, 197] on button "Correr ⇧↵" at bounding box center [374, 201] width 172 height 16
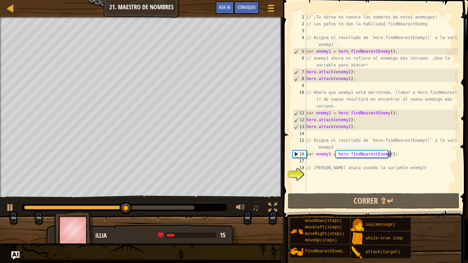
click at [400, 156] on div "// ¡Tu héroe no conoce los nombres de estos enemigos! // Las gafas te dan la ha…" at bounding box center [381, 110] width 153 height 192
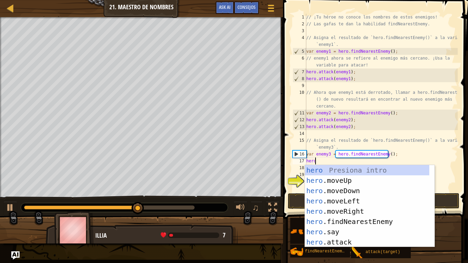
scroll to position [3, 0]
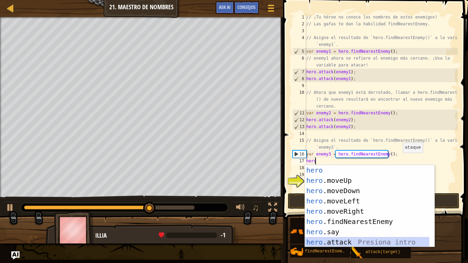
click at [331, 222] on div "hero Presiona intro hero .moveUp Presiona intro hero .moveDown Presiona intro h…" at bounding box center [367, 216] width 124 height 103
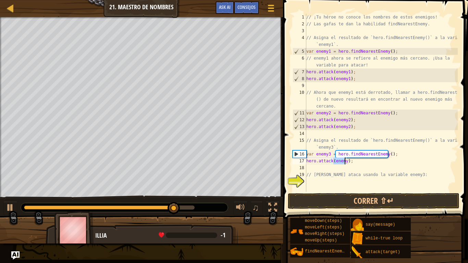
click at [344, 162] on div "// ¡Tu héroe no conoce los nombres de estos enemigos! // Las gafas te dan la ha…" at bounding box center [381, 103] width 153 height 178
type textarea "hero.attack(enemy3);"
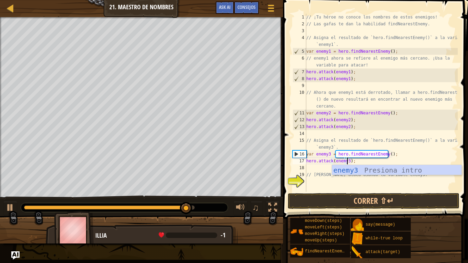
scroll to position [3, 3]
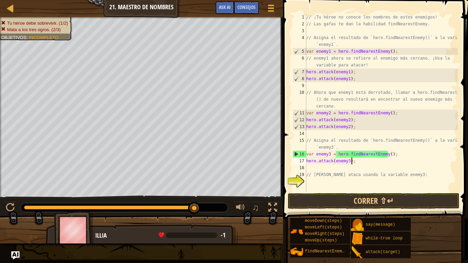
click at [354, 161] on div "// ¡Tu héroe no conoce los nombres de estos enemigos! // Las gafas te dan la ha…" at bounding box center [381, 110] width 153 height 192
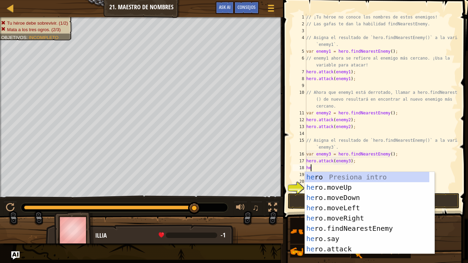
scroll to position [3, 0]
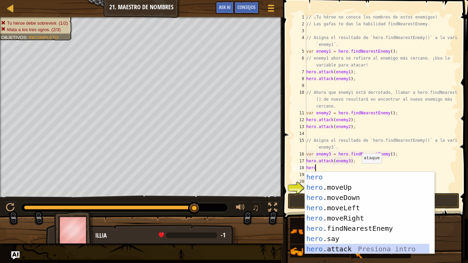
click at [338, 222] on div "hero Presiona intro hero .moveUp Presiona intro hero .moveDown Presiona intro h…" at bounding box center [367, 223] width 124 height 103
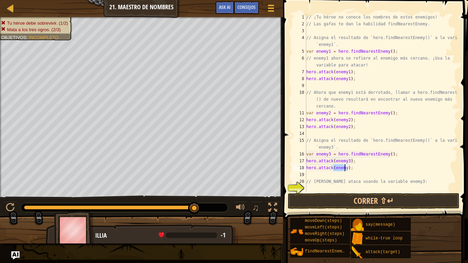
click at [345, 169] on div "// ¡Tu héroe no conoce los nombres de estos enemigos! // Las gafas te dan la ha…" at bounding box center [381, 103] width 153 height 178
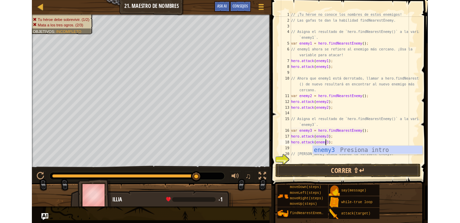
scroll to position [3, 3]
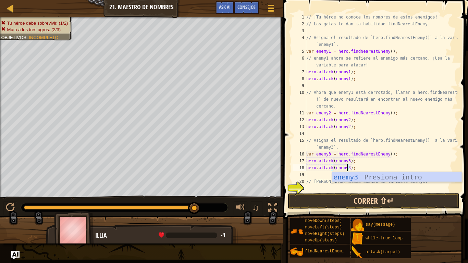
type textarea "hero.attack(enemy3);"
click at [379, 201] on button "Correr ⇧↵" at bounding box center [374, 201] width 172 height 16
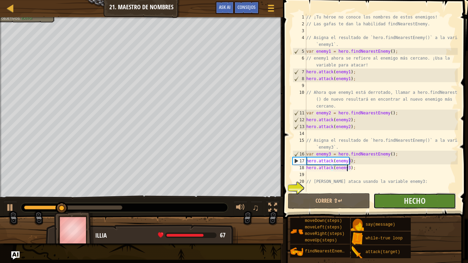
click at [402, 196] on button "Hecho" at bounding box center [414, 201] width 82 height 16
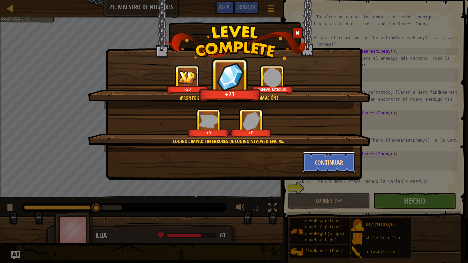
click at [328, 156] on button "Continuar" at bounding box center [329, 162] width 53 height 21
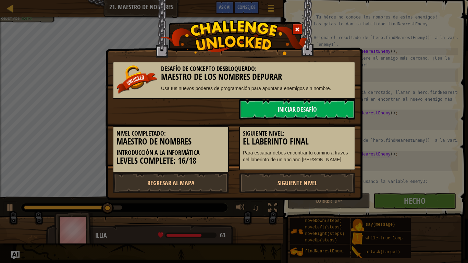
click at [328, 156] on p "Para escapar debes encontrar tu camino a través del laberinto de un anciano [PE…" at bounding box center [297, 156] width 109 height 14
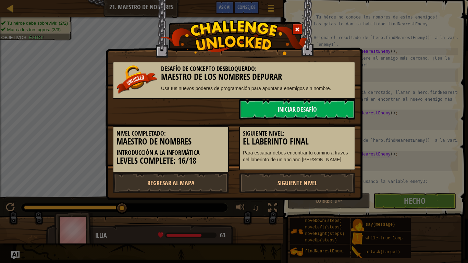
click at [18, 9] on div "Desafío de Concepto Desbloqueado: Maestro de los Nombres Depurar Usa tus nuevos…" at bounding box center [234, 131] width 468 height 263
click at [176, 177] on link "Regresar al mapa" at bounding box center [171, 183] width 116 height 21
select select "es-ES"
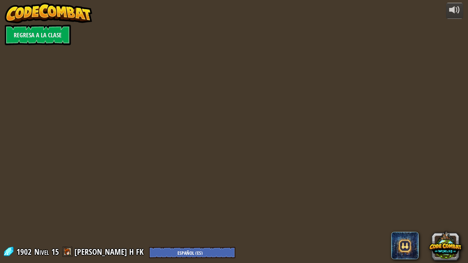
select select "es-ES"
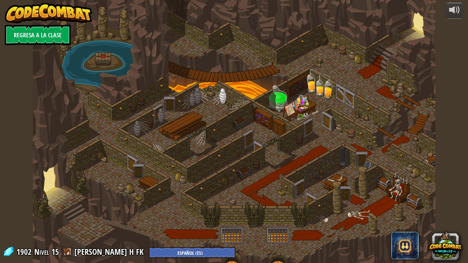
select select "es-ES"
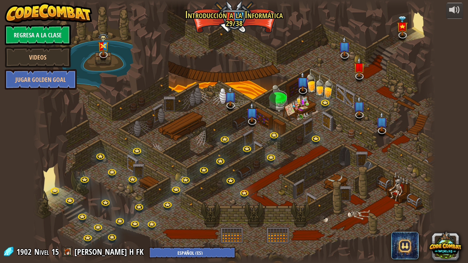
select select "es-ES"
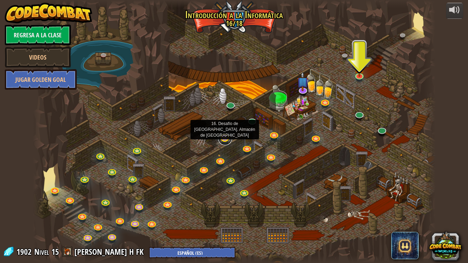
click at [226, 139] on link at bounding box center [225, 139] width 14 height 14
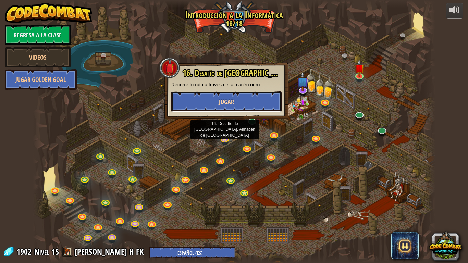
click at [238, 98] on button "Jugar" at bounding box center [226, 101] width 110 height 21
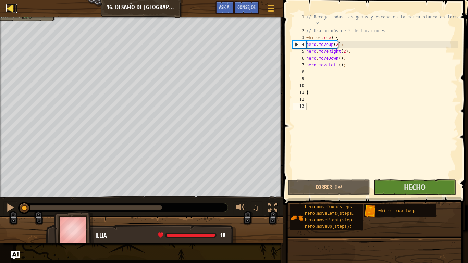
click at [13, 9] on div at bounding box center [10, 8] width 9 height 9
select select "es-ES"
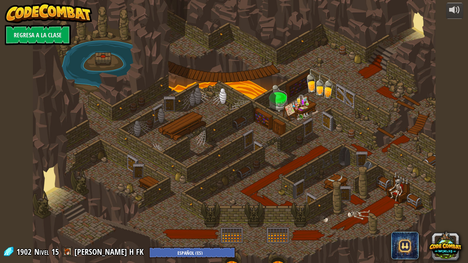
select select "es-ES"
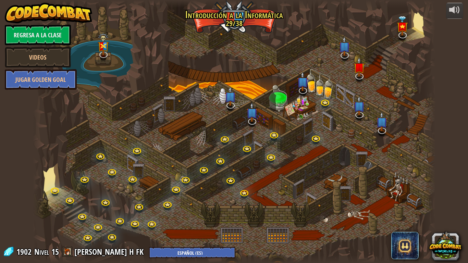
select select "es-ES"
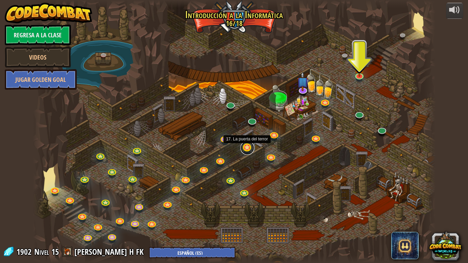
click at [247, 148] on link at bounding box center [248, 148] width 14 height 14
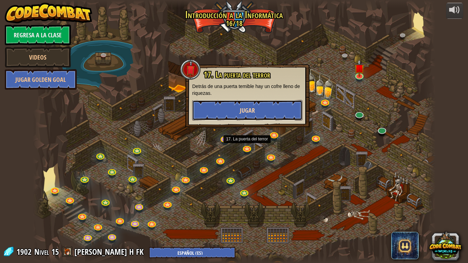
click at [258, 110] on button "Jugar" at bounding box center [247, 110] width 110 height 21
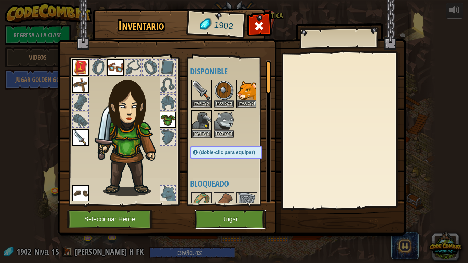
click at [245, 218] on button "Jugar" at bounding box center [231, 219] width 72 height 19
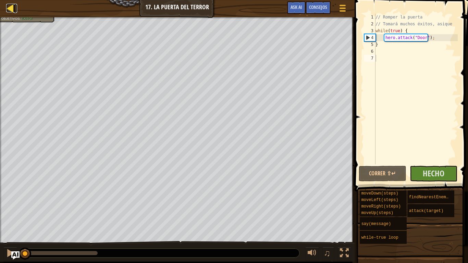
click at [13, 10] on div at bounding box center [10, 8] width 9 height 9
select select "es-ES"
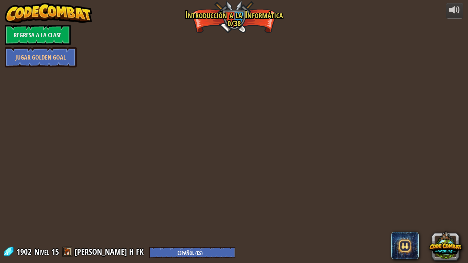
select select "es-ES"
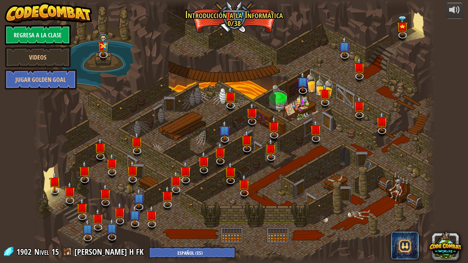
select select "es-ES"
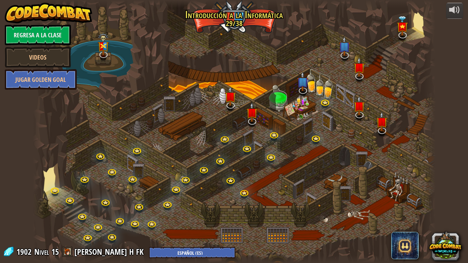
select select "es-ES"
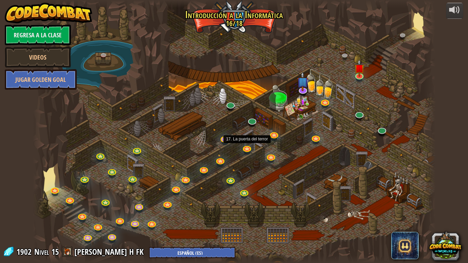
select select "es-ES"
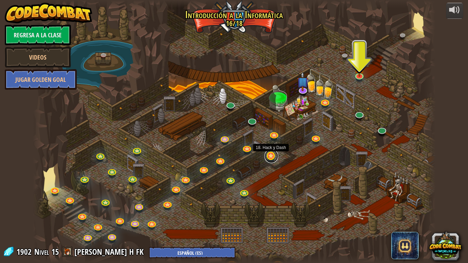
click at [270, 157] on link at bounding box center [272, 156] width 14 height 14
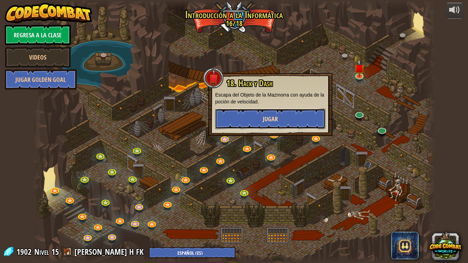
click at [273, 117] on span "Jugar" at bounding box center [270, 119] width 15 height 9
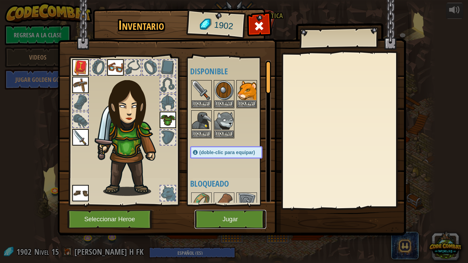
click at [240, 214] on button "Jugar" at bounding box center [231, 219] width 72 height 19
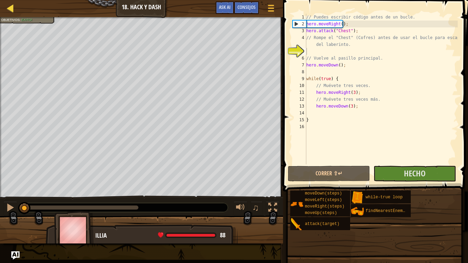
drag, startPoint x: 0, startPoint y: 2, endPoint x: 9, endPoint y: 7, distance: 10.6
click at [9, 7] on div "Mapa Introducción a la Informática 18. Hack y Dash Menú del Juego Hecho Consejo…" at bounding box center [141, 8] width 283 height 17
click at [9, 7] on div at bounding box center [10, 8] width 9 height 9
select select "es-ES"
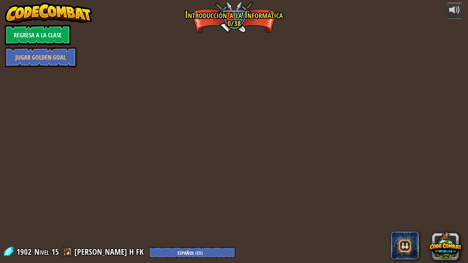
select select "es-ES"
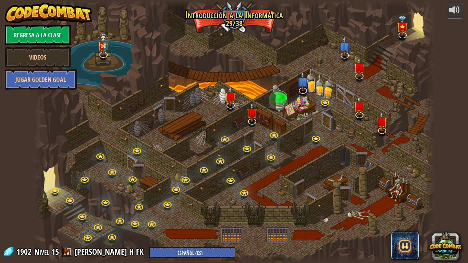
select select "es-ES"
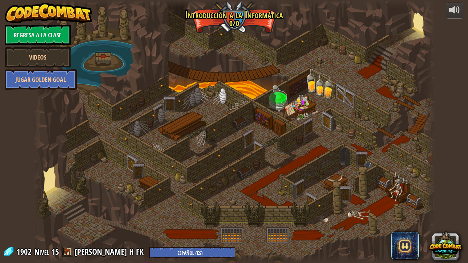
select select "es-ES"
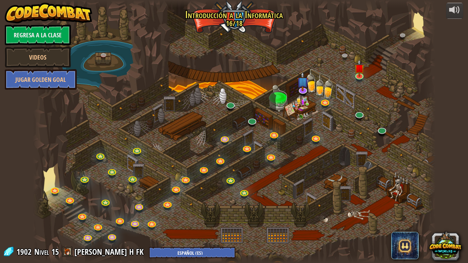
select select "es-ES"
click at [236, 24] on div at bounding box center [234, 131] width 403 height 263
click at [42, 30] on link "Regresa a la clase" at bounding box center [38, 35] width 66 height 21
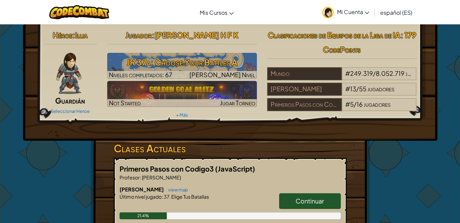
click at [315, 199] on span "Continuar" at bounding box center [310, 201] width 28 height 8
select select "es-ES"
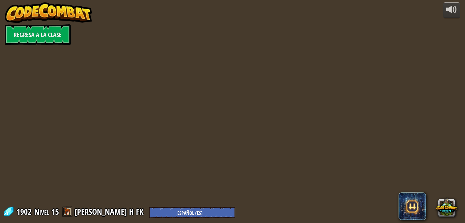
select select "es-ES"
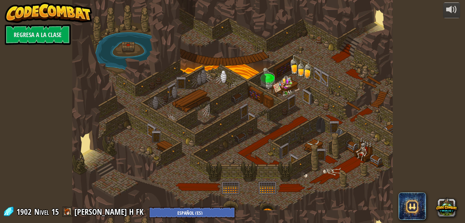
select select "es-ES"
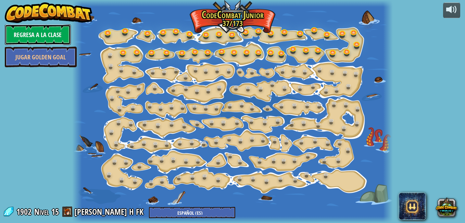
drag, startPoint x: 6, startPoint y: 35, endPoint x: 52, endPoint y: 34, distance: 46.3
click at [52, 34] on link "Regresa a la clase" at bounding box center [38, 34] width 66 height 21
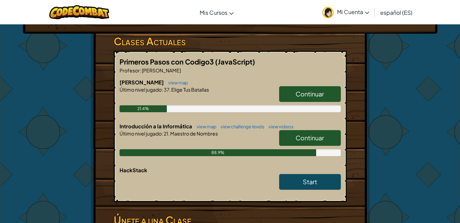
scroll to position [108, 0]
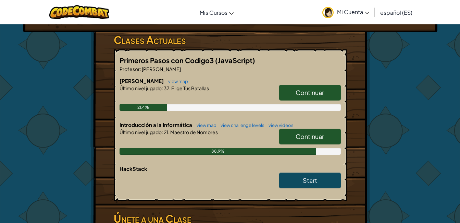
click at [310, 133] on span "Continuar" at bounding box center [310, 136] width 28 height 8
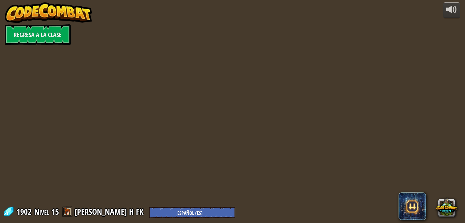
select select "es-ES"
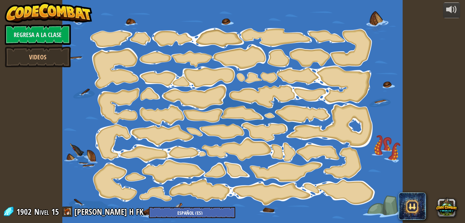
select select "es-ES"
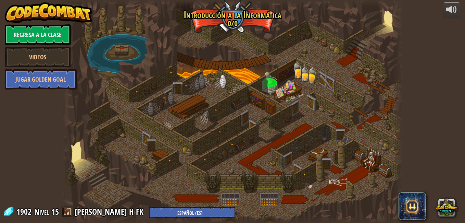
select select "es-ES"
